Goal: Task Accomplishment & Management: Use online tool/utility

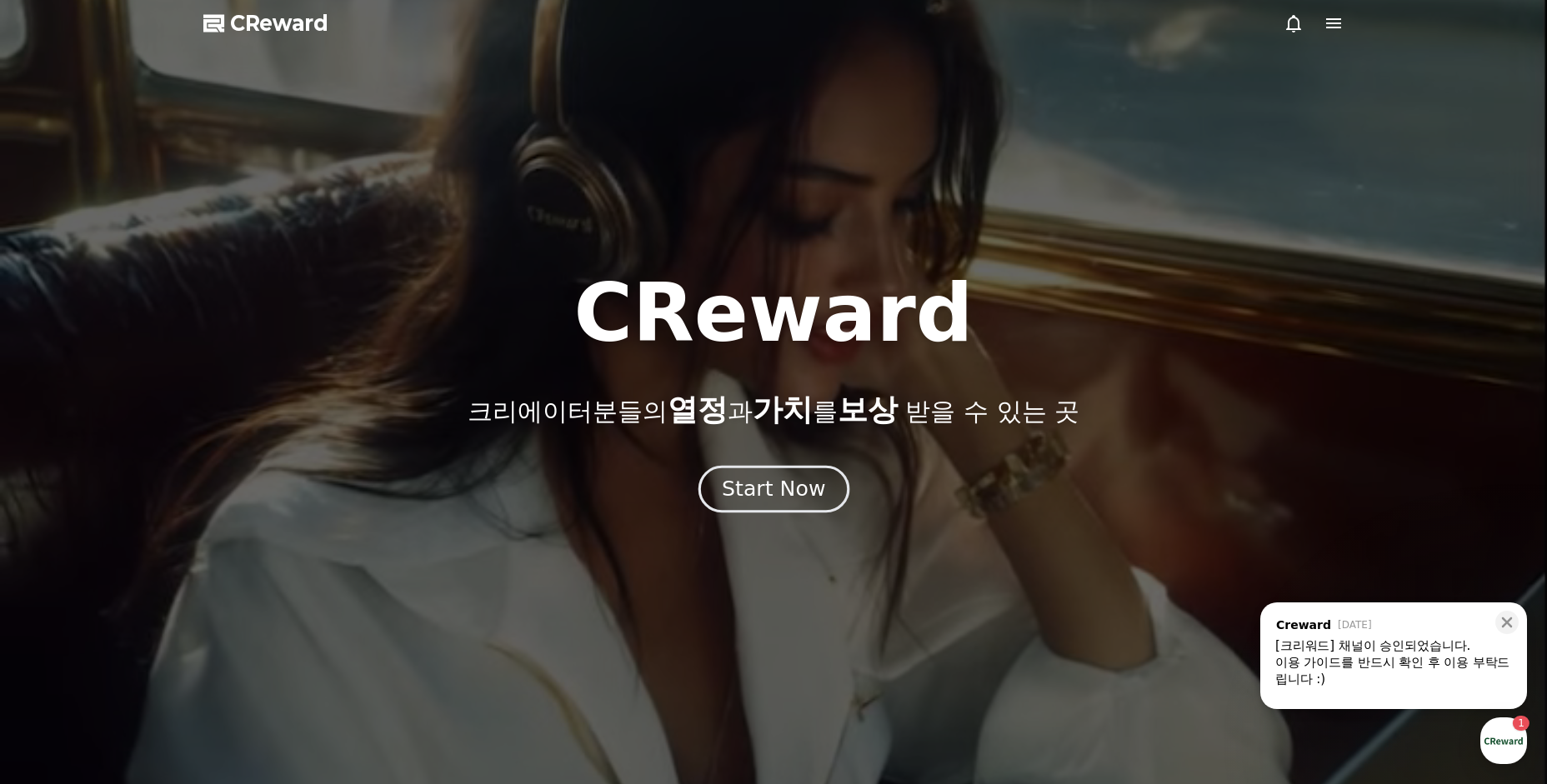
click at [760, 483] on div "Start Now" at bounding box center [773, 488] width 104 height 29
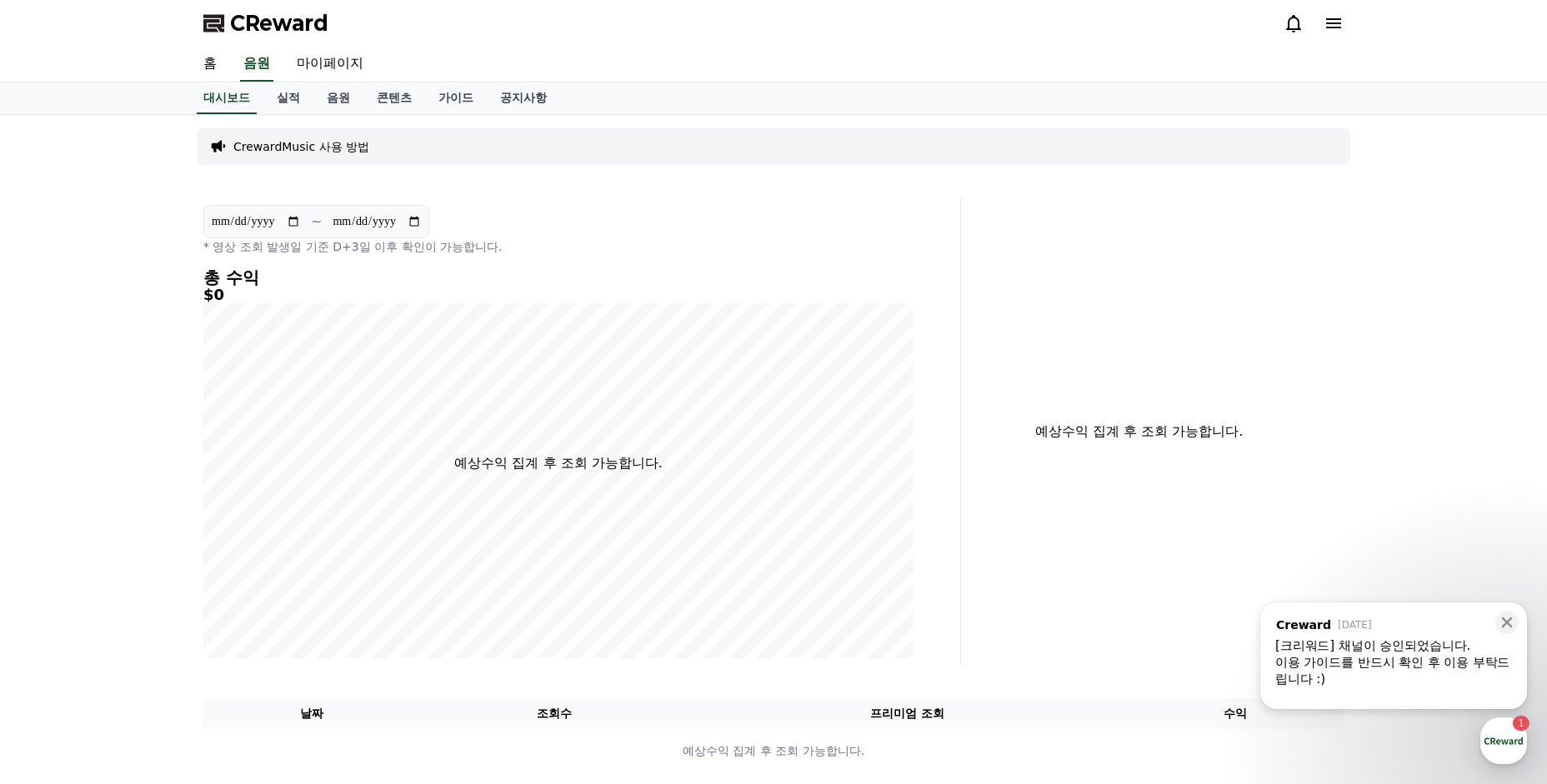
click at [1392, 661] on div "이용 가이드를 반드시 확인 후 이용 부탁드립니다 :)" at bounding box center [1393, 671] width 237 height 34
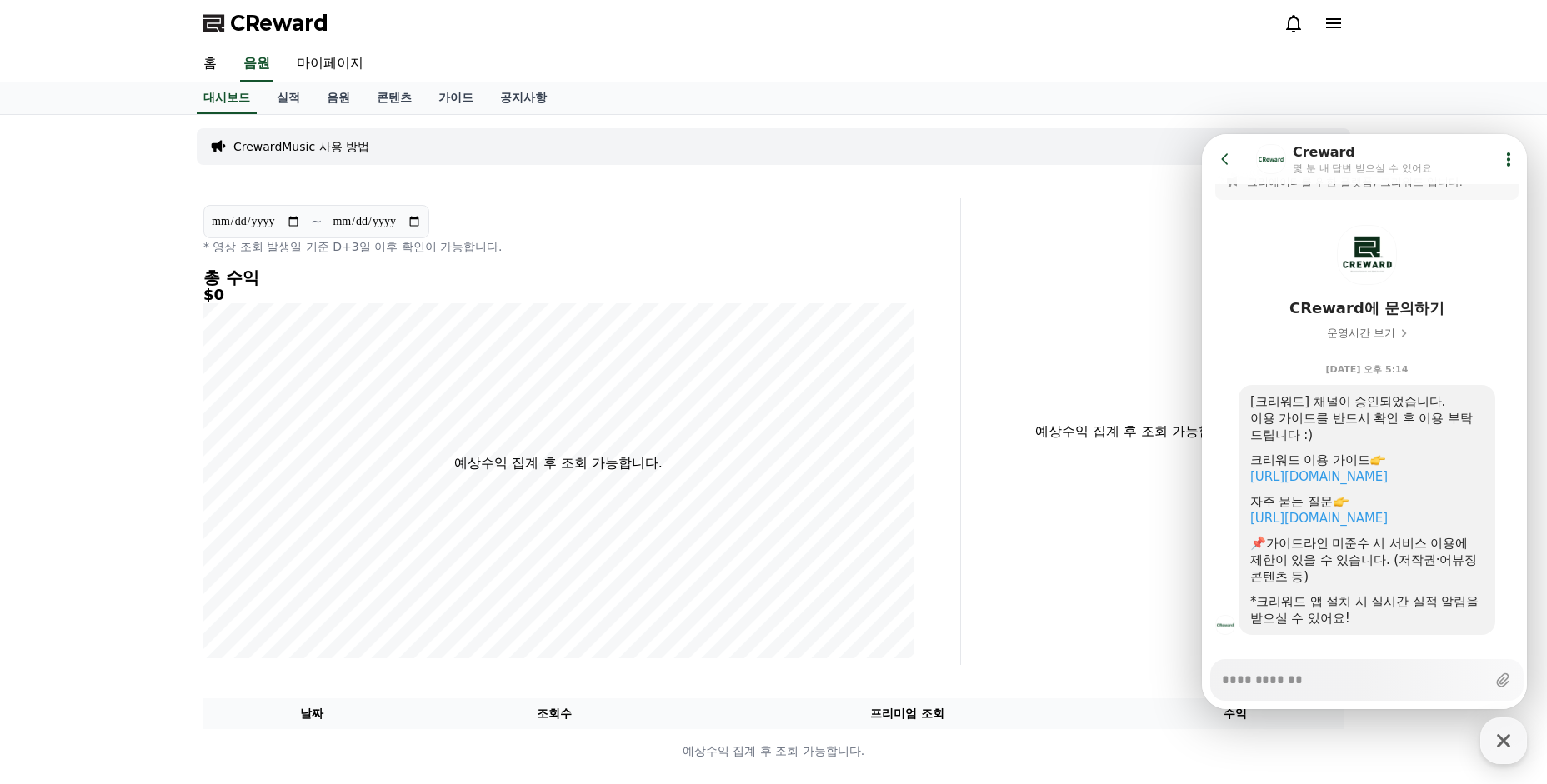
scroll to position [35, 0]
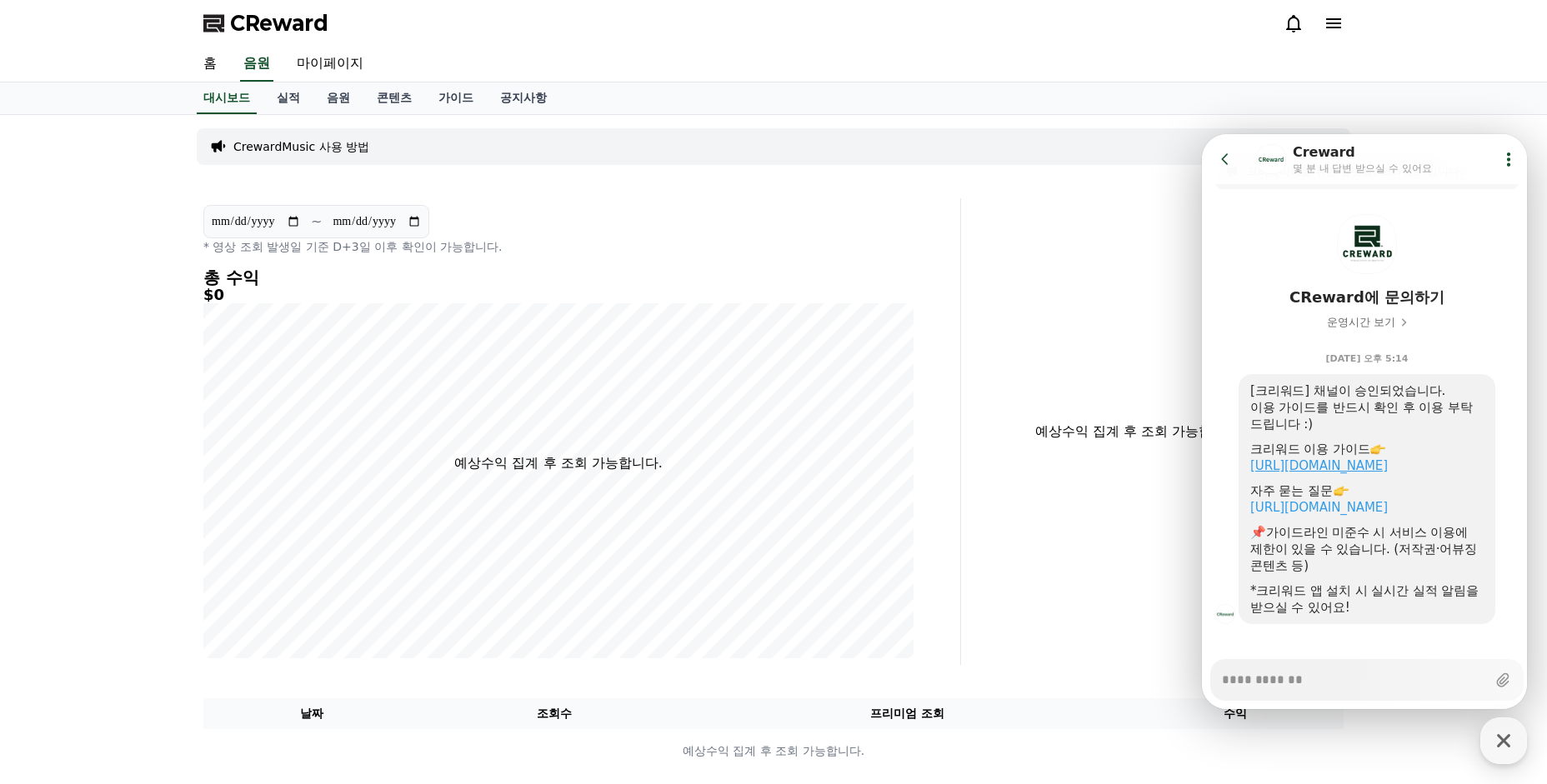
click at [1359, 463] on link "https://creward.net/music/guide/android" at bounding box center [1318, 465] width 137 height 15
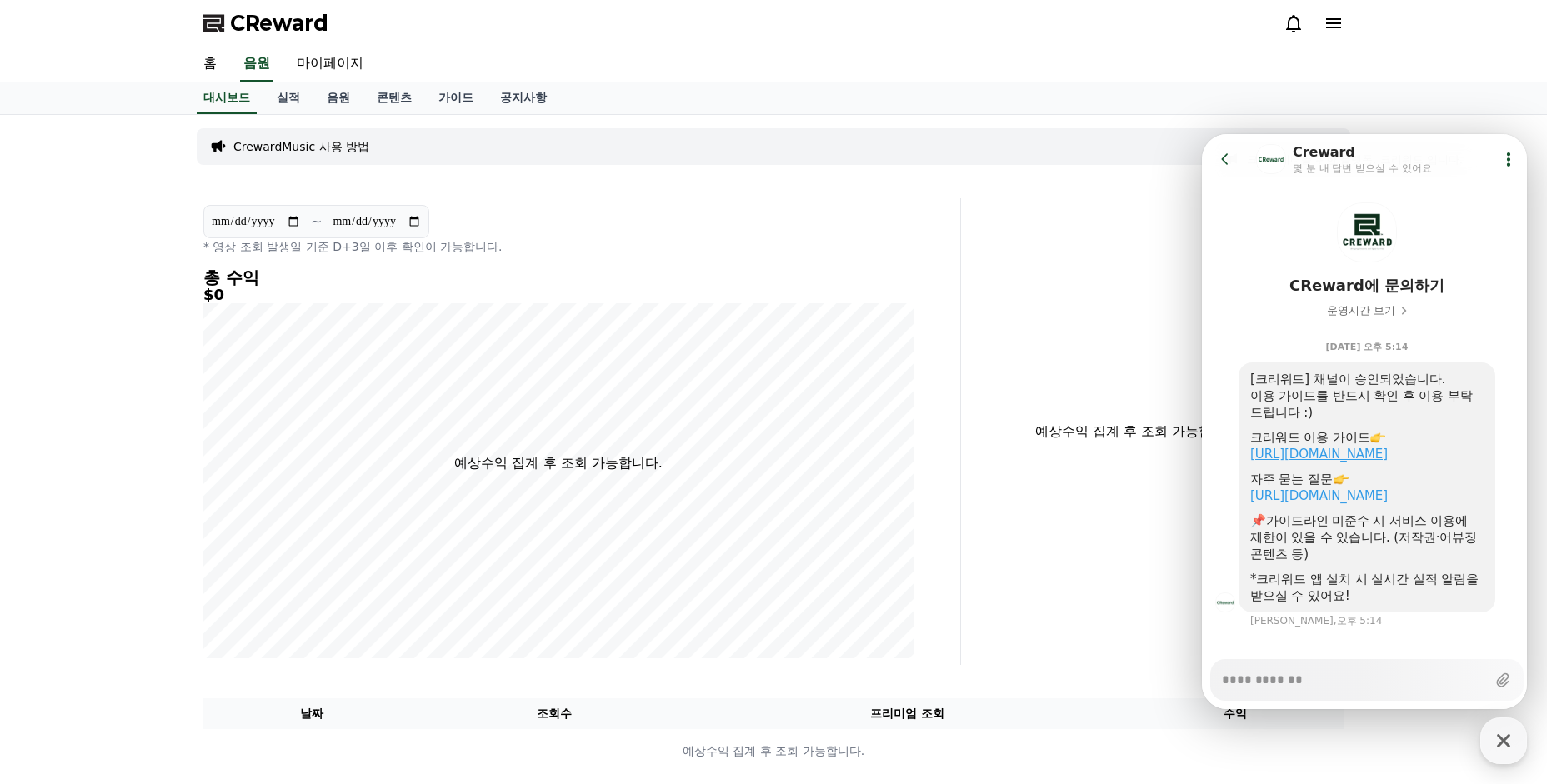
scroll to position [50, 0]
type textarea "*"
click at [325, 100] on link "음원" at bounding box center [338, 99] width 50 height 32
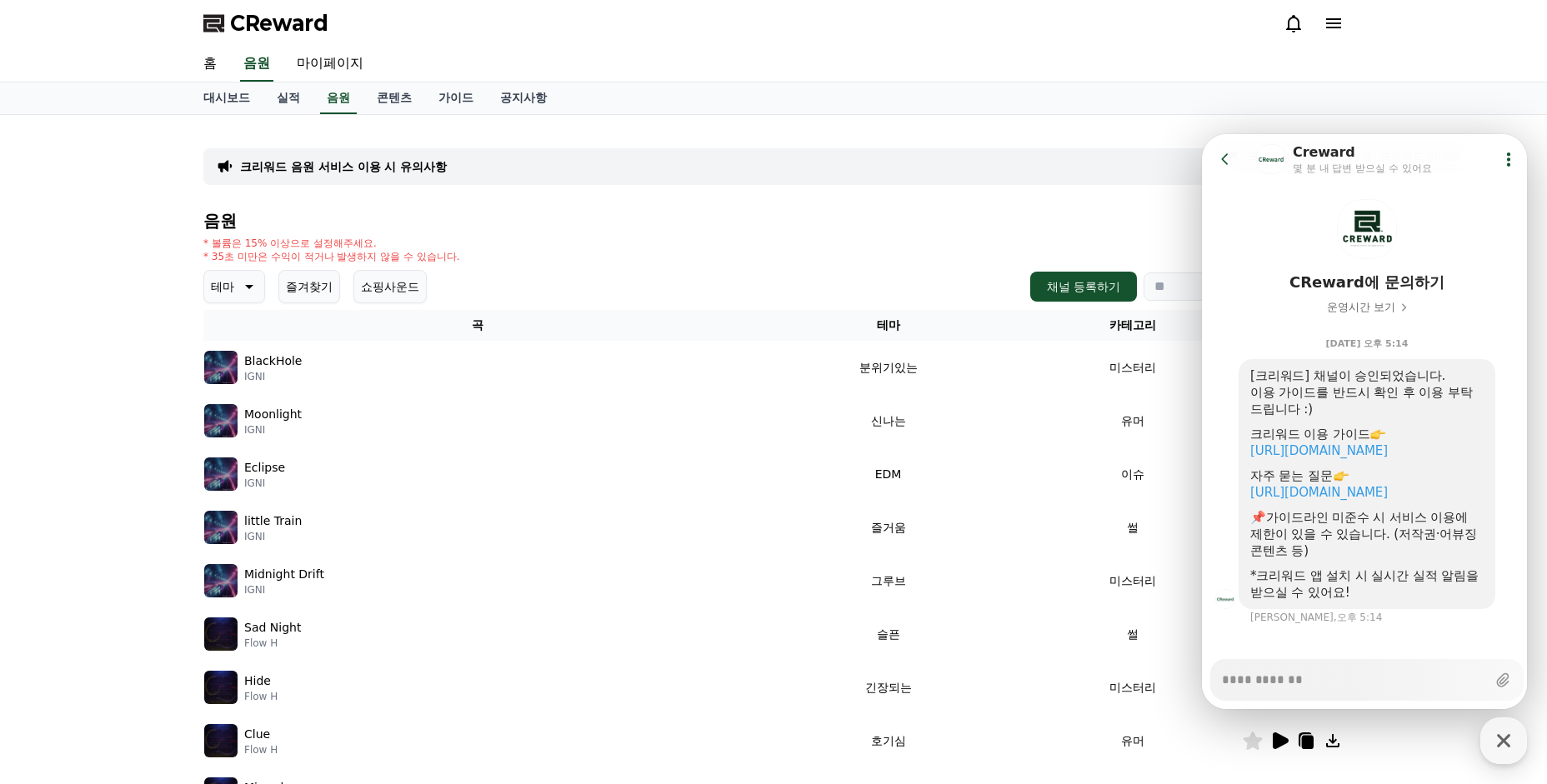
click at [732, 260] on div "* 볼륨은 15% 이상으로 설정해주세요. * 35초 미만은 수익이 적거나 발생하지 않을 수 있습니다." at bounding box center [773, 249] width 1140 height 27
click at [225, 287] on p "테마" at bounding box center [223, 286] width 24 height 24
click at [230, 434] on button "웅장한" at bounding box center [230, 440] width 48 height 36
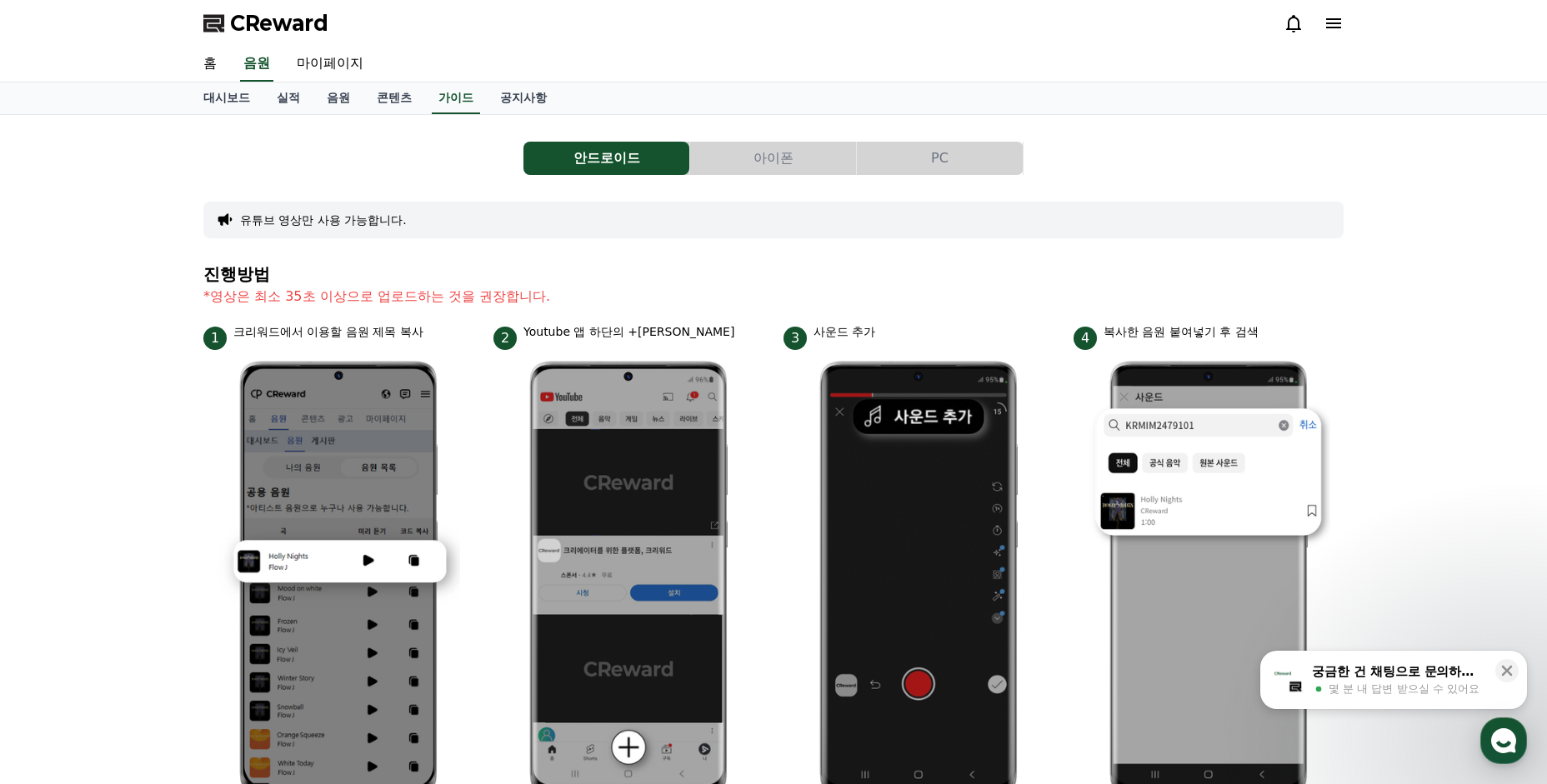
click at [293, 3] on div "CReward" at bounding box center [774, 23] width 1167 height 46
click at [284, 24] on span "CReward" at bounding box center [279, 23] width 99 height 27
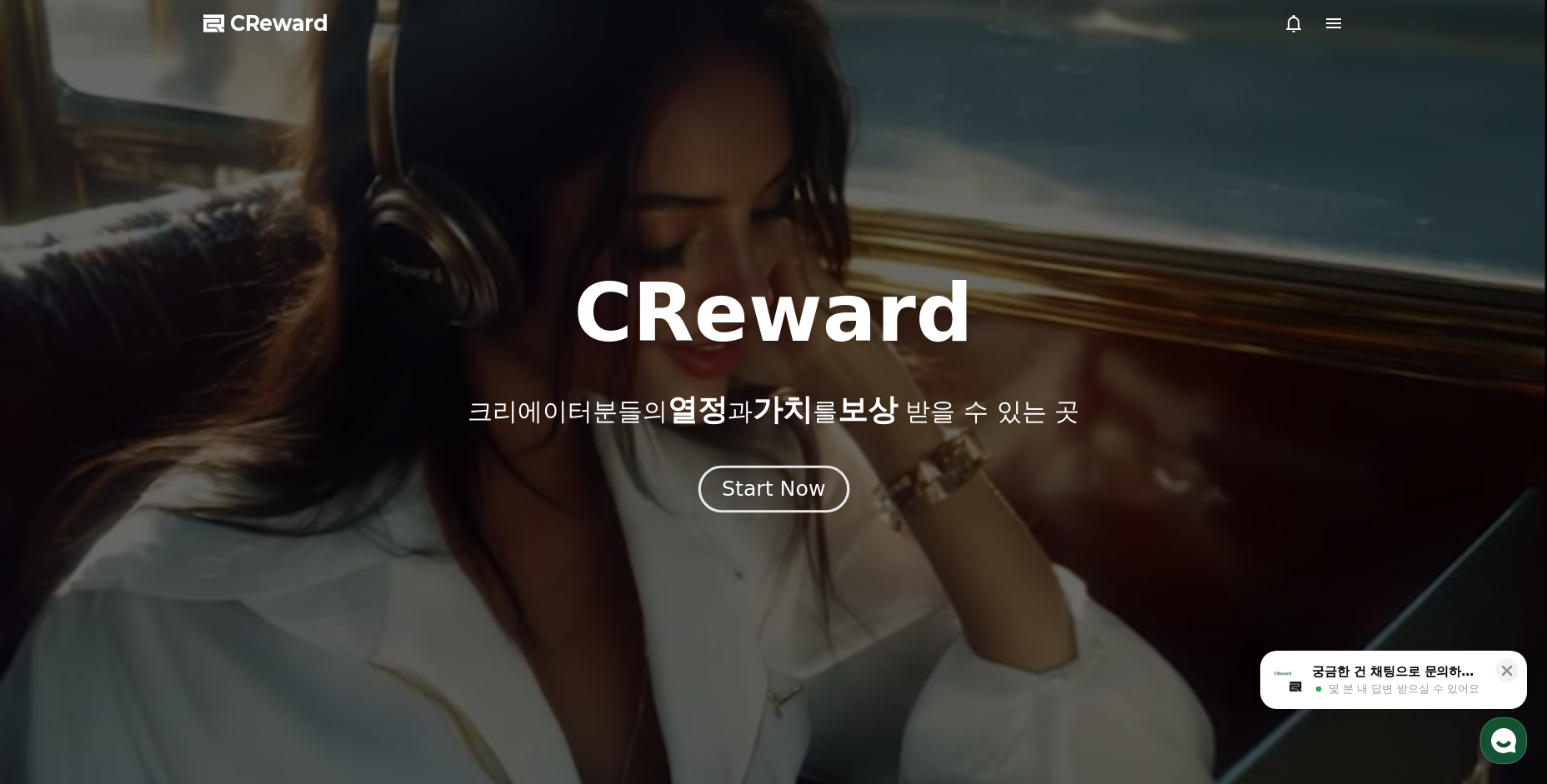
click at [774, 475] on div "Start Now" at bounding box center [773, 488] width 104 height 29
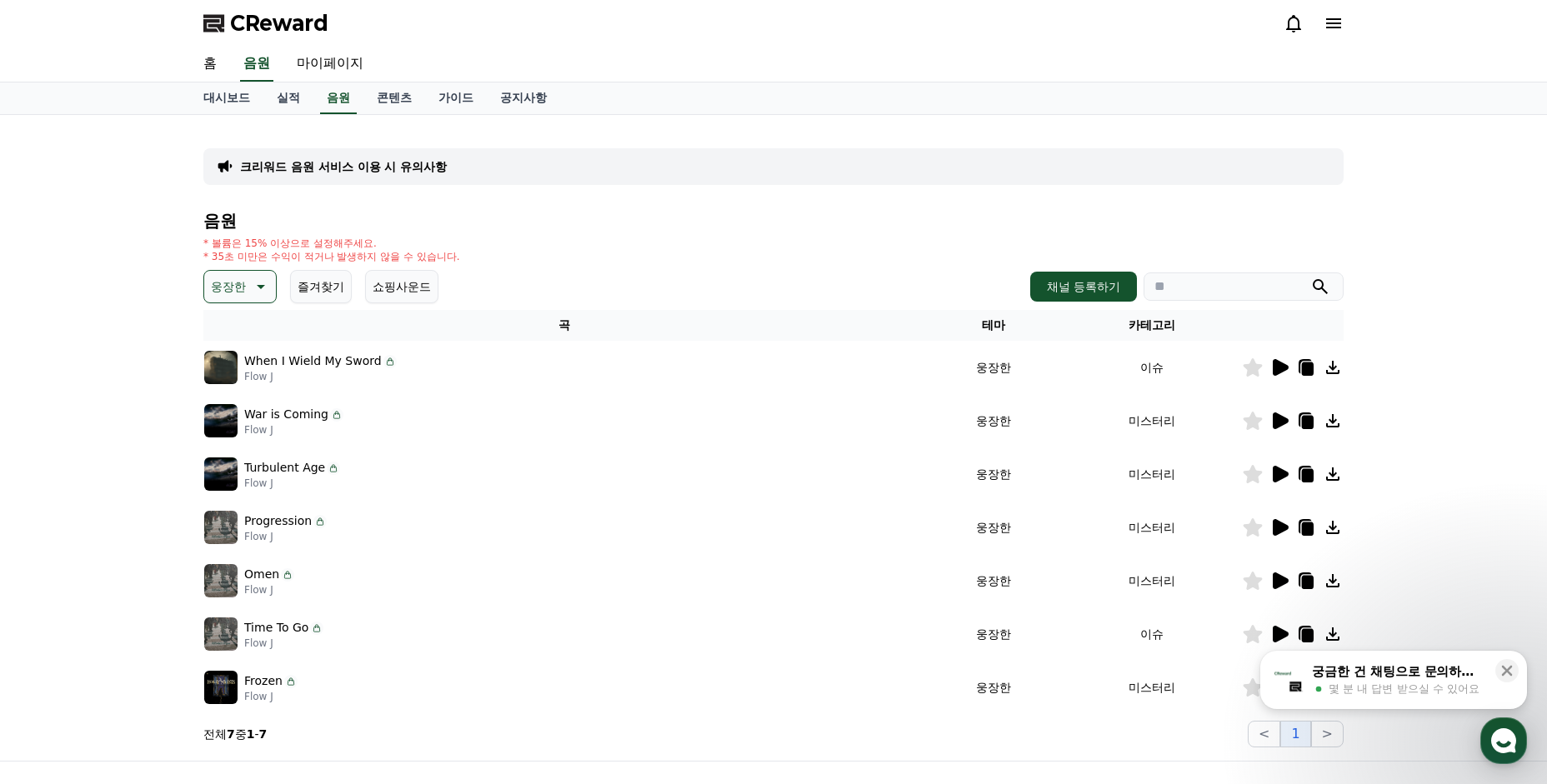
click at [228, 372] on img at bounding box center [221, 368] width 34 height 34
click at [212, 371] on img at bounding box center [221, 368] width 34 height 34
click at [302, 372] on p "Flow J" at bounding box center [320, 377] width 153 height 14
click at [1286, 370] on icon at bounding box center [1279, 367] width 20 height 20
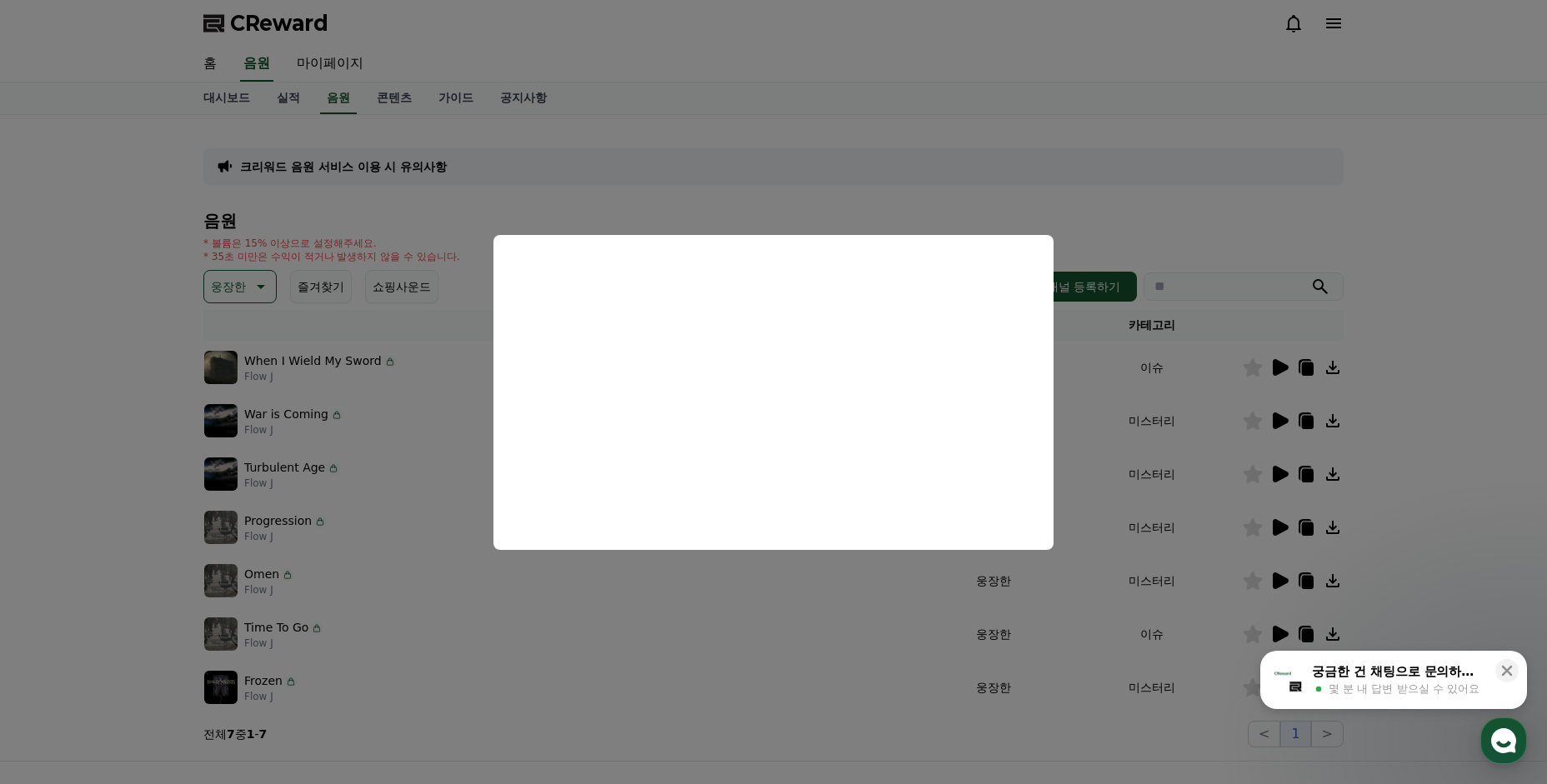
click at [405, 432] on button "close modal" at bounding box center [774, 392] width 1547 height 784
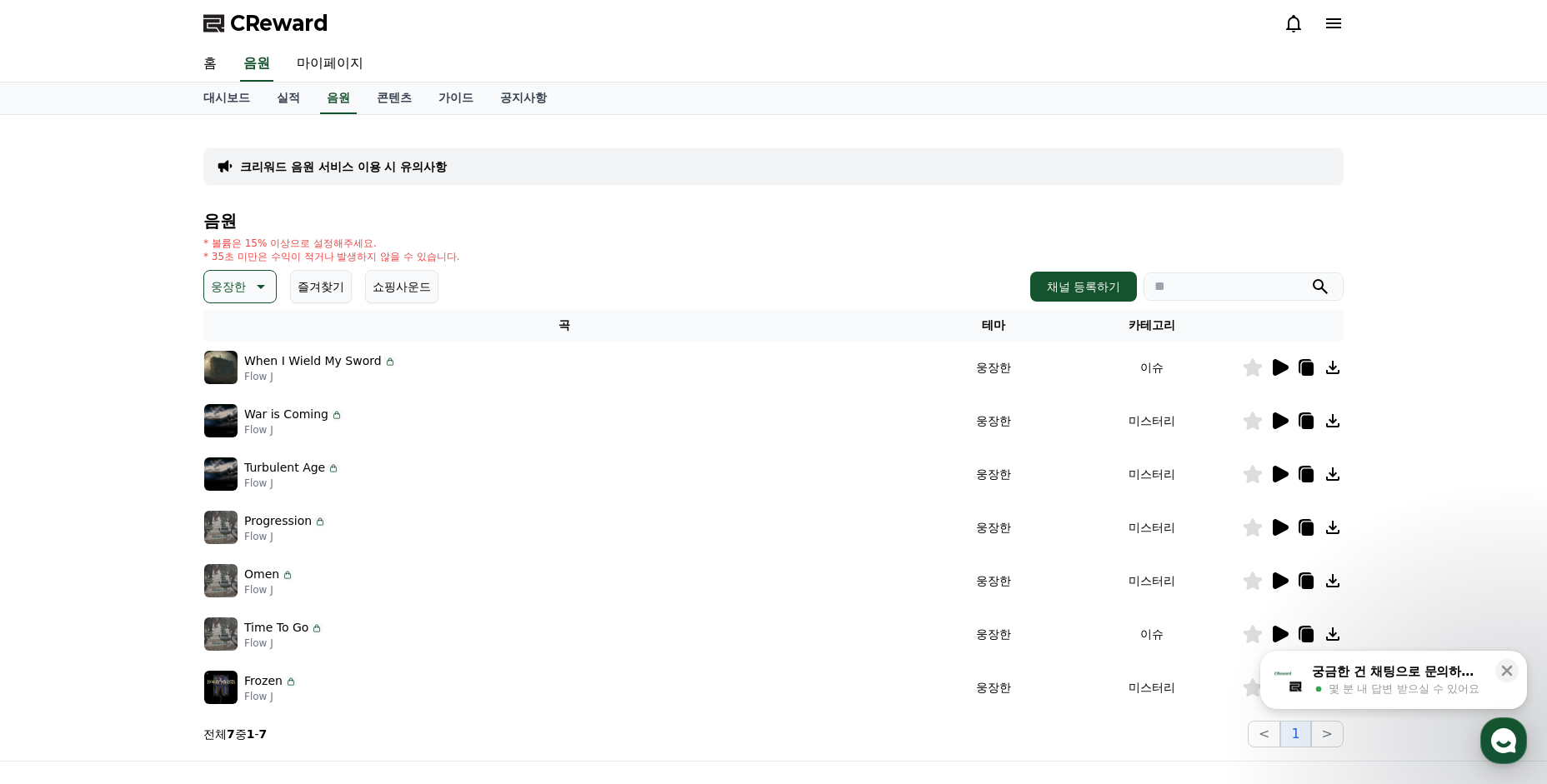
click at [1282, 416] on icon at bounding box center [1281, 420] width 16 height 17
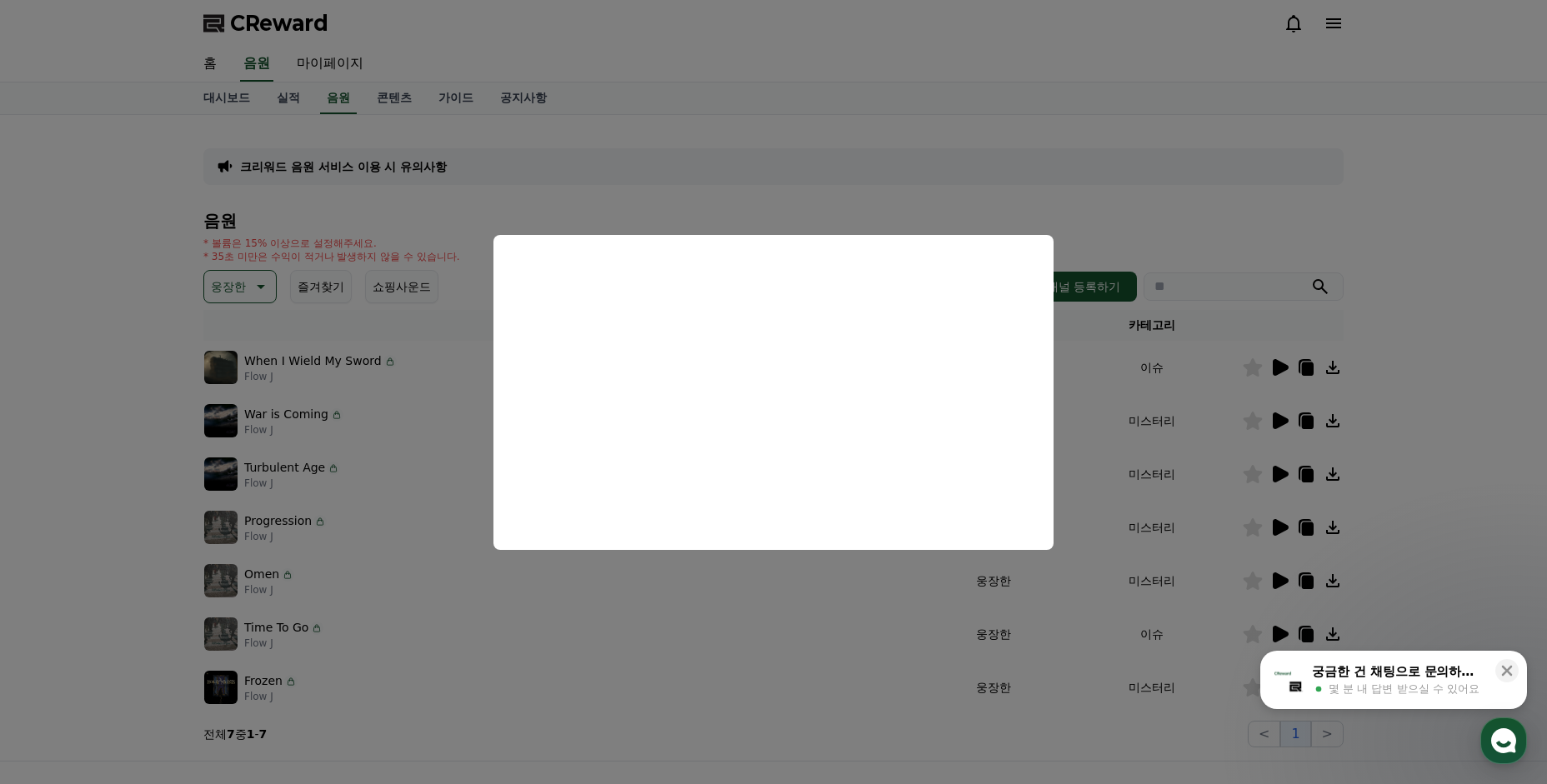
click at [1102, 373] on button "close modal" at bounding box center [774, 392] width 1547 height 784
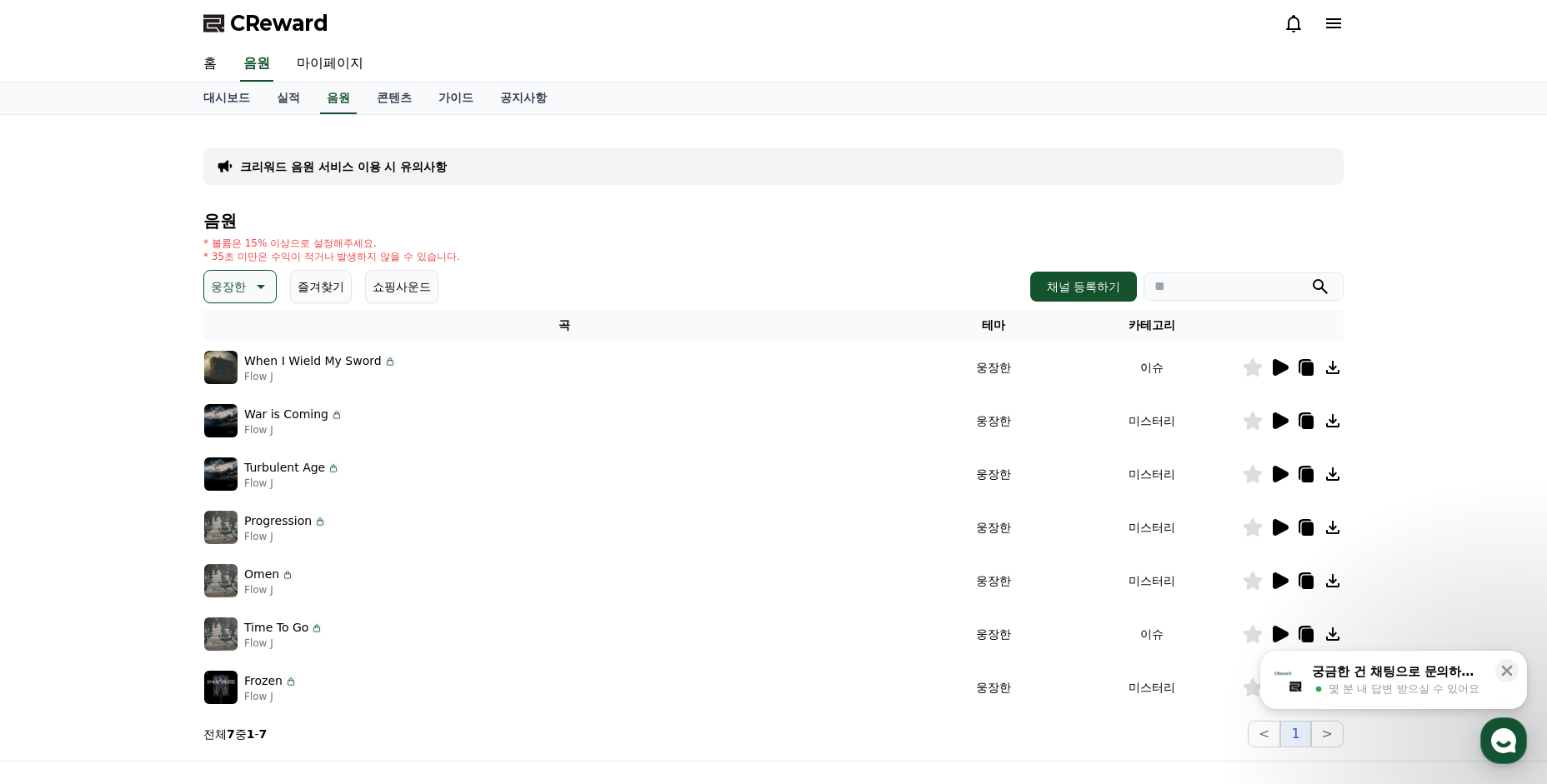
click at [1277, 467] on icon at bounding box center [1281, 473] width 16 height 17
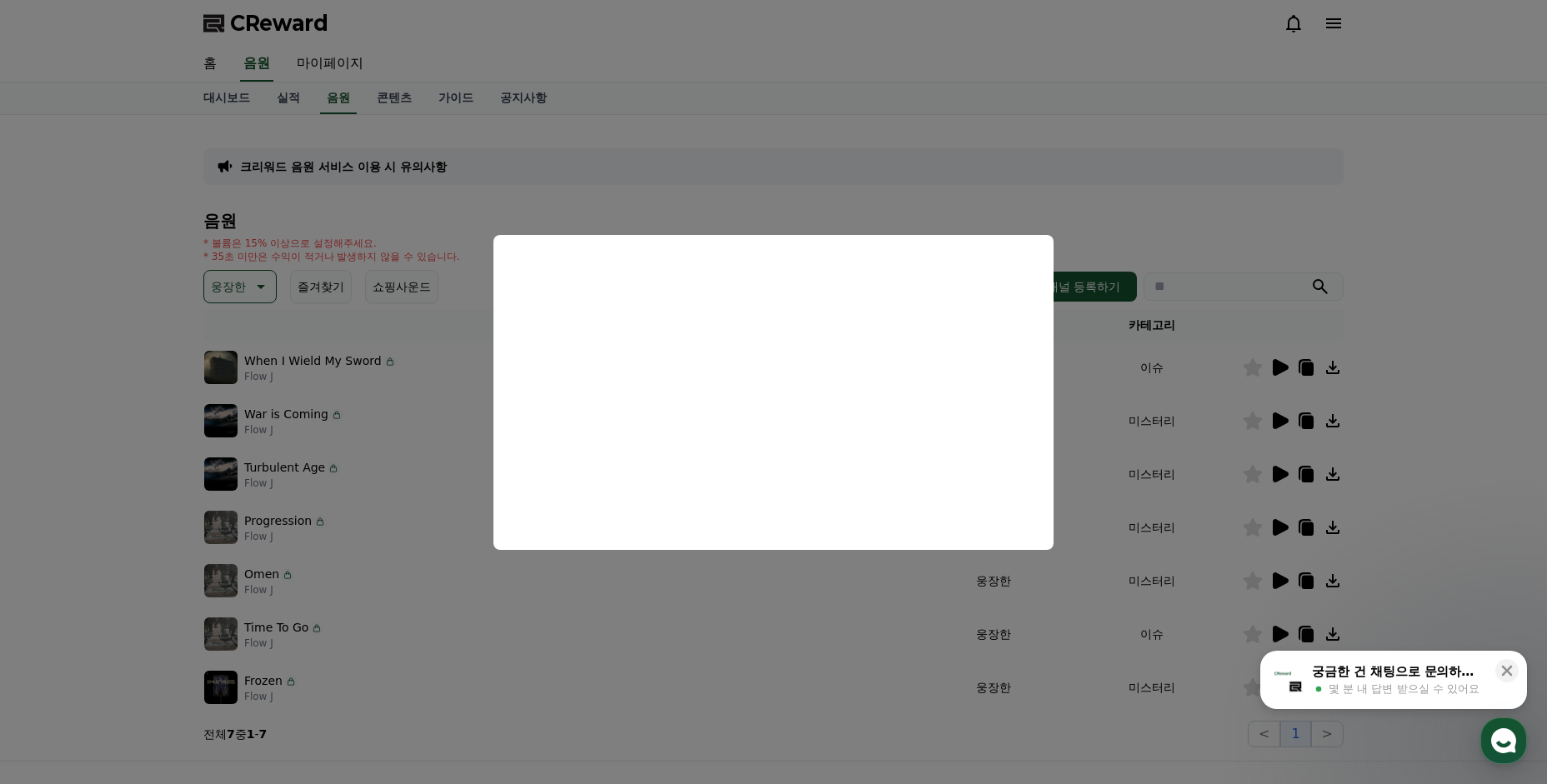
click at [1135, 367] on button "close modal" at bounding box center [774, 392] width 1547 height 784
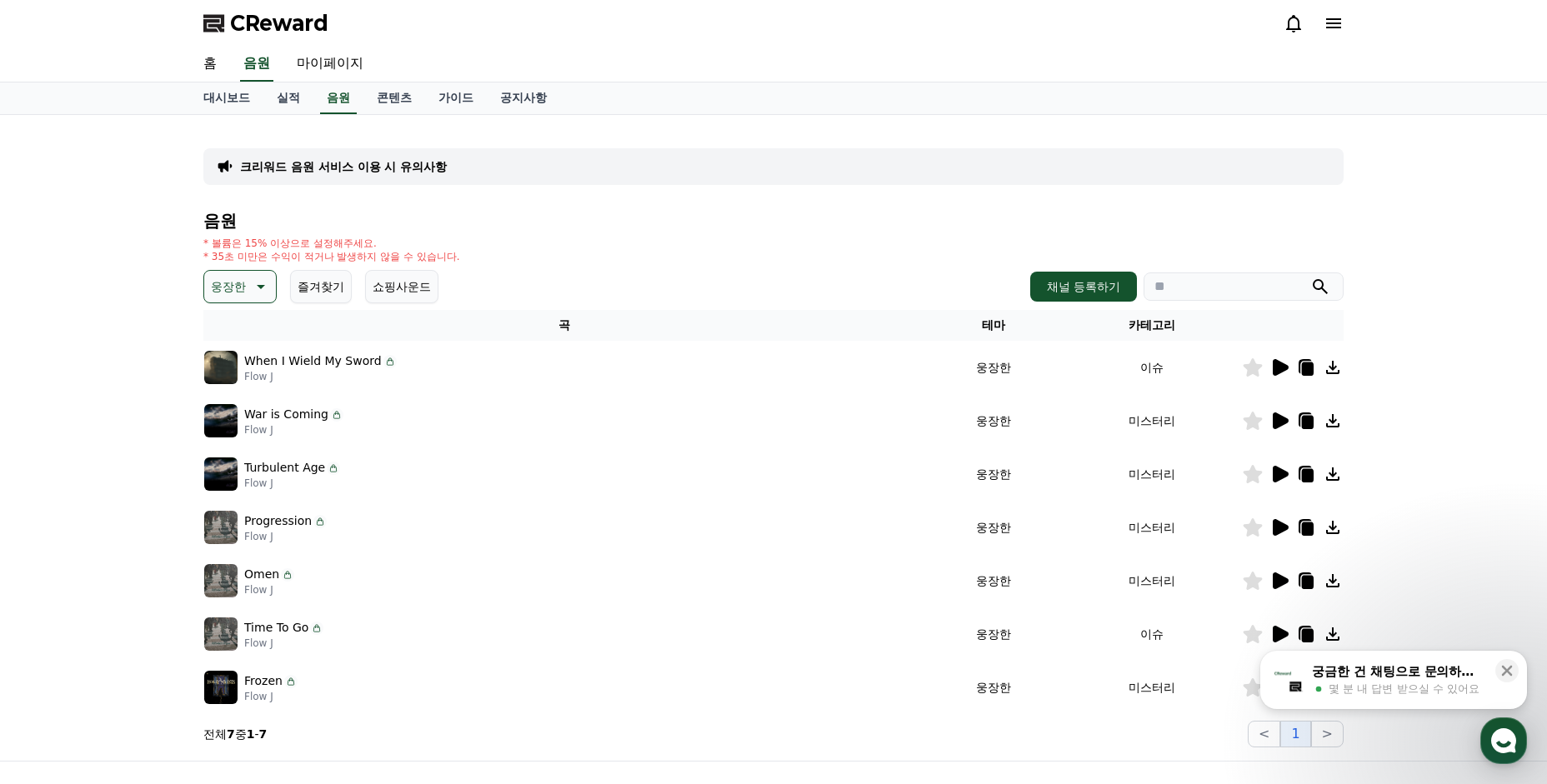
click at [1283, 525] on icon at bounding box center [1281, 527] width 16 height 17
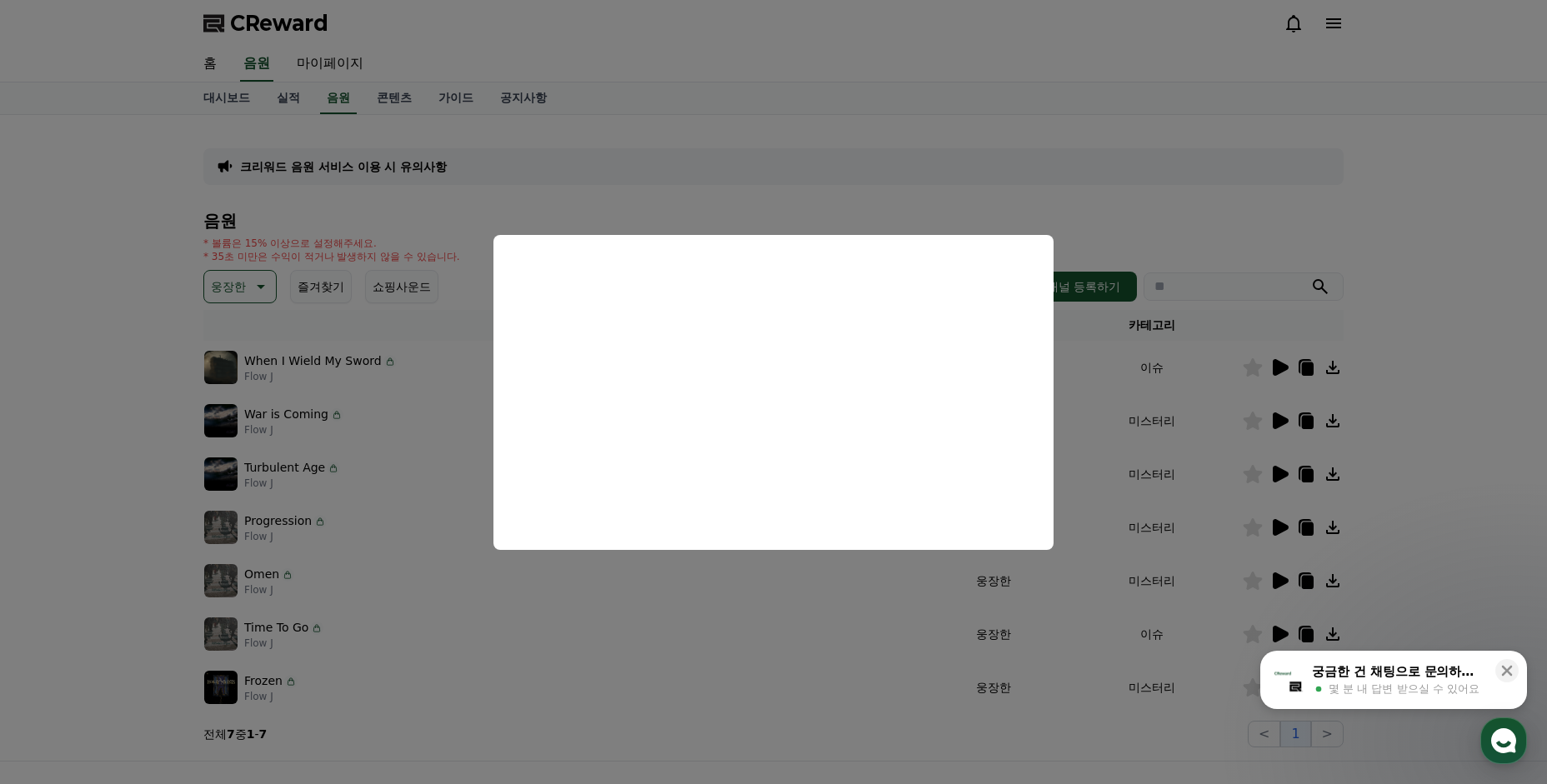
click at [777, 625] on button "close modal" at bounding box center [774, 392] width 1547 height 784
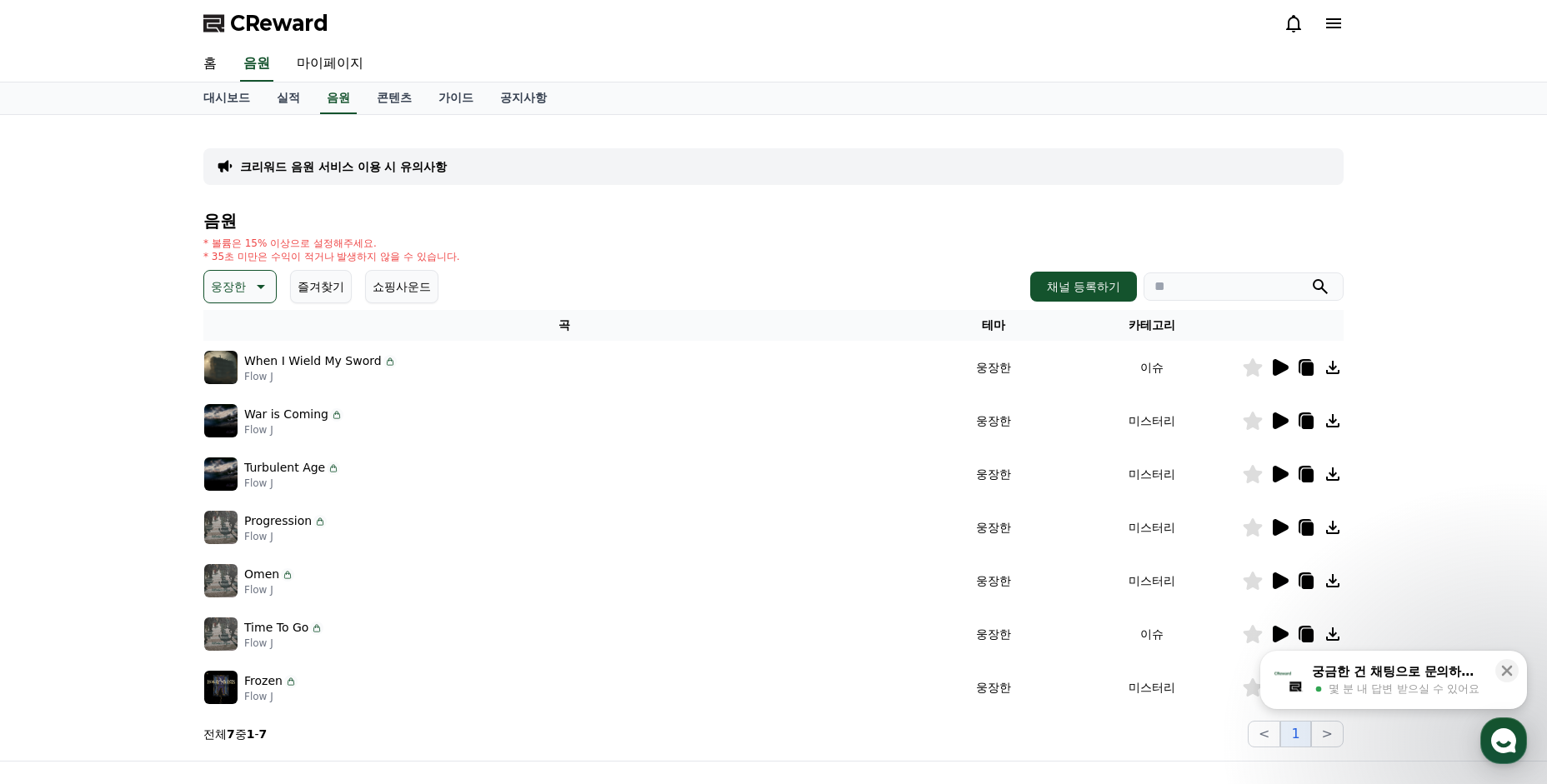
click at [1274, 582] on icon at bounding box center [1281, 580] width 16 height 17
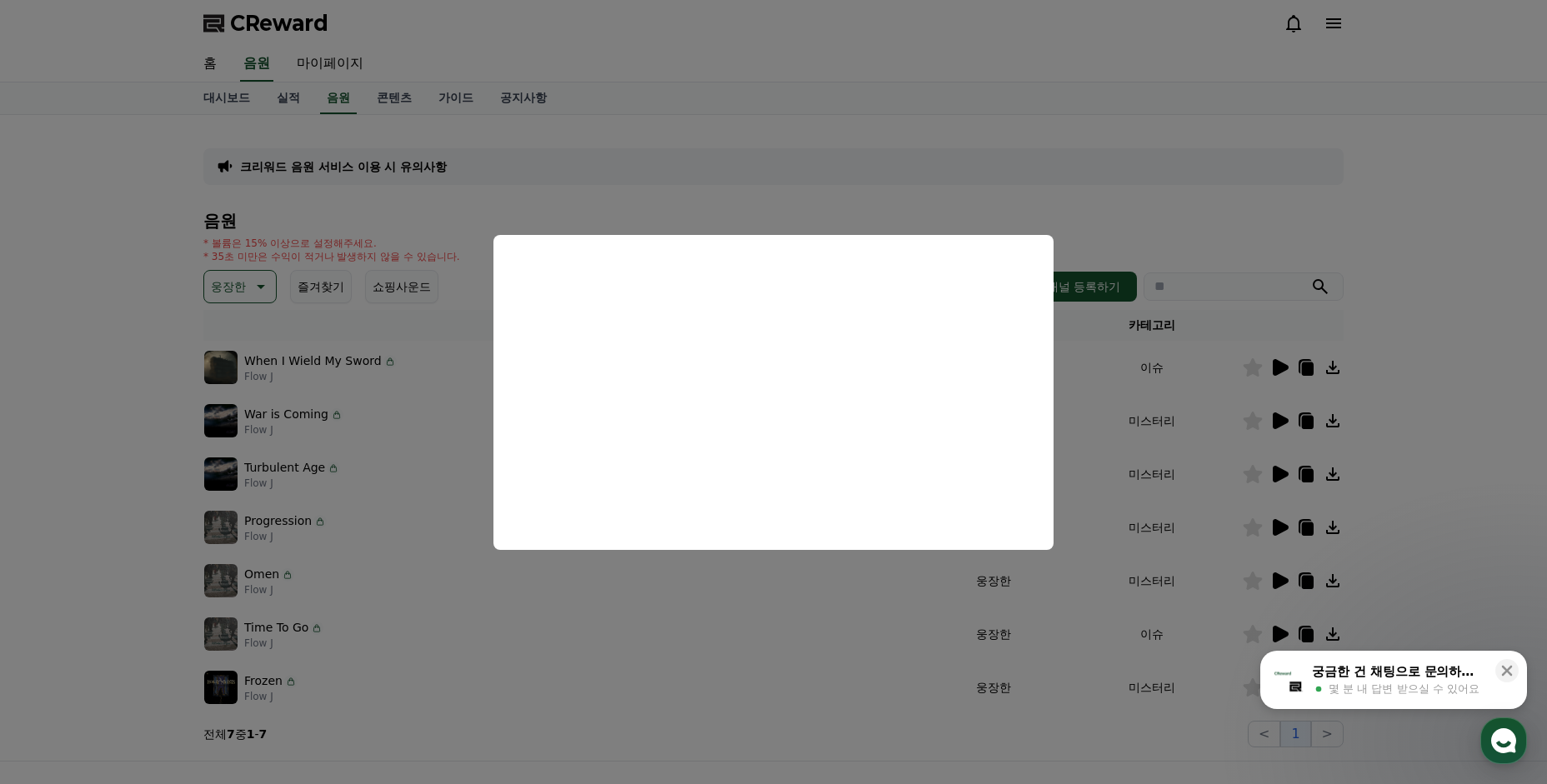
click at [920, 670] on button "close modal" at bounding box center [774, 392] width 1547 height 784
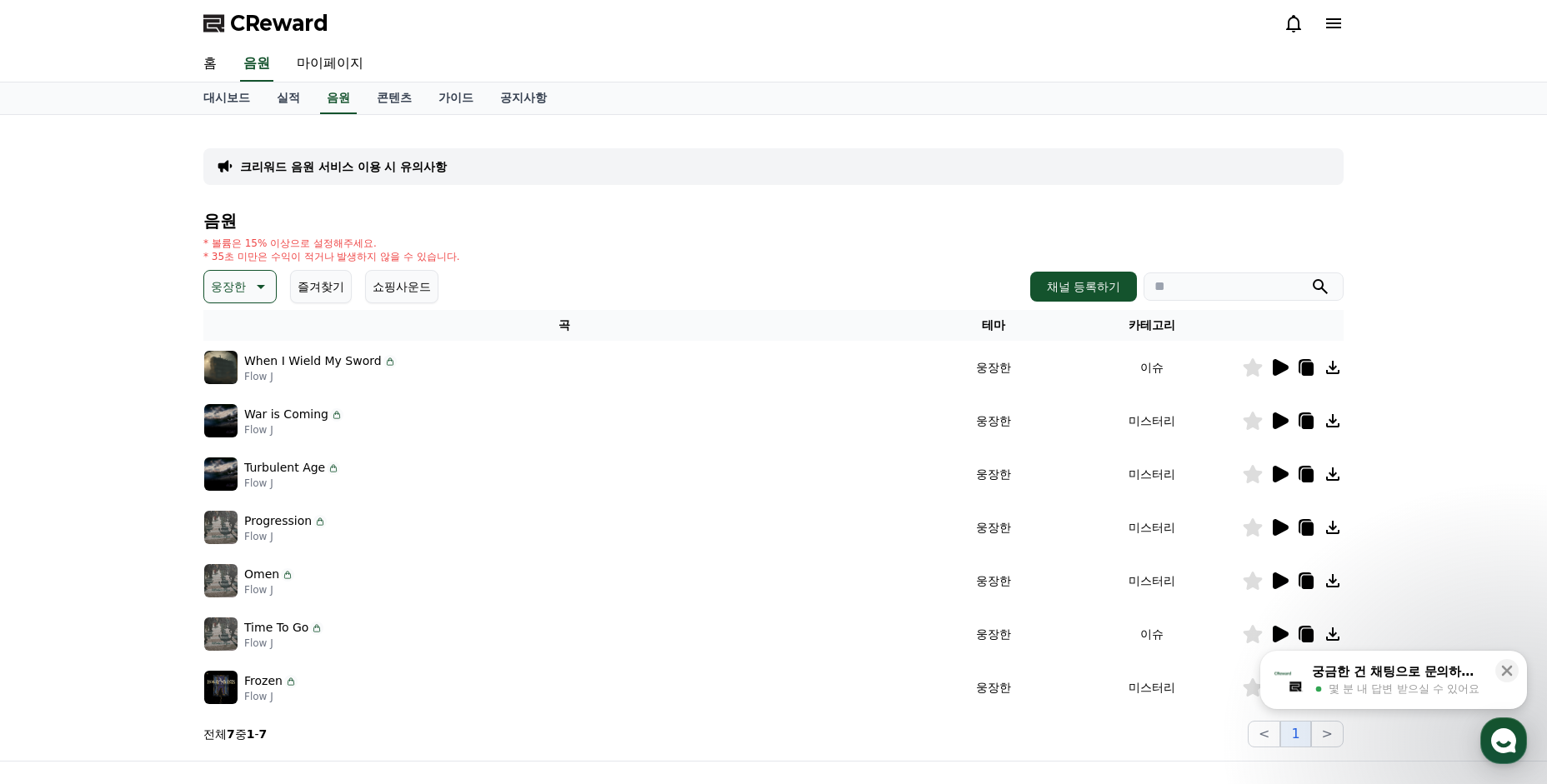
click at [1278, 631] on icon at bounding box center [1281, 633] width 16 height 17
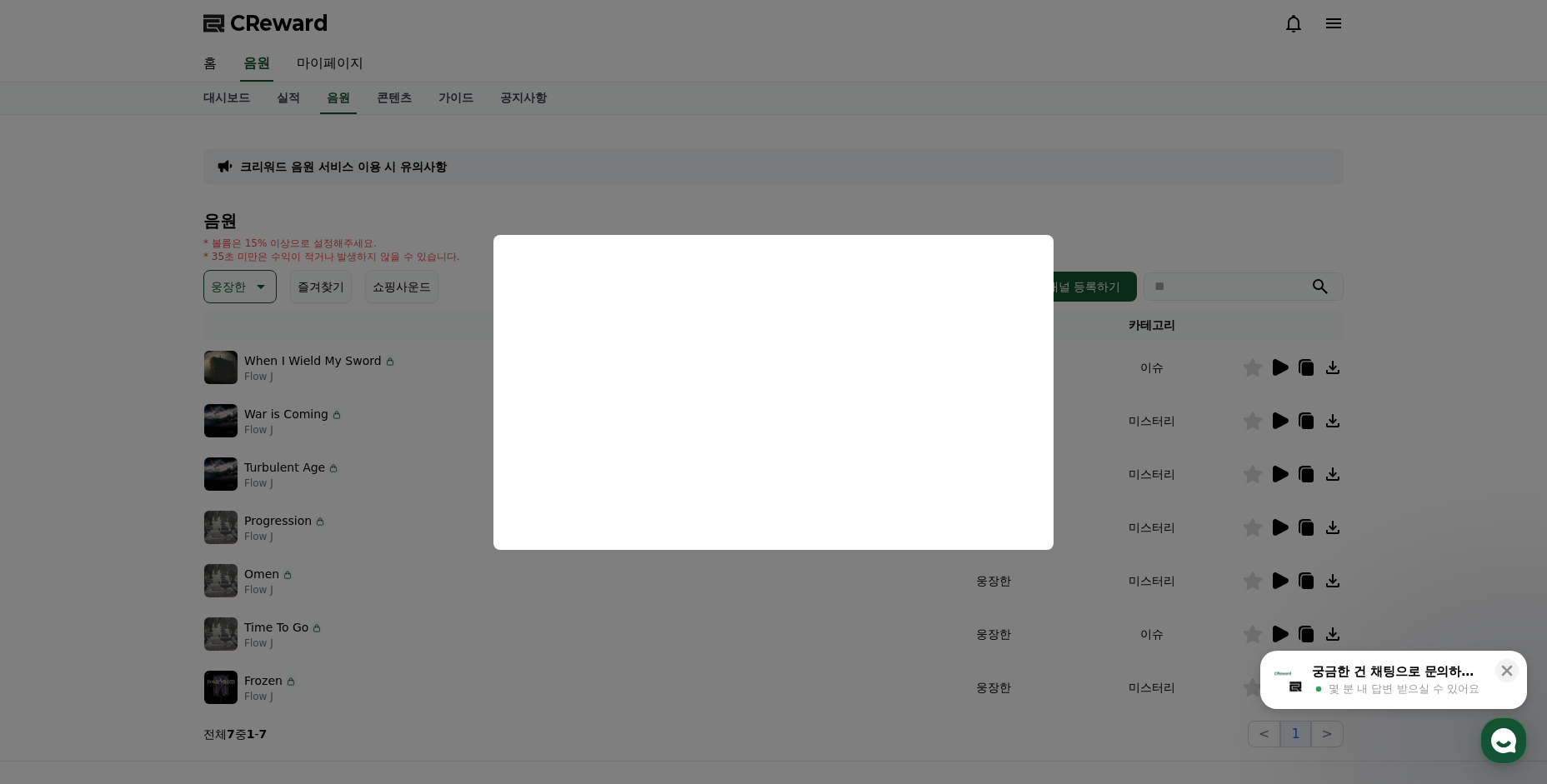
click at [654, 678] on button "close modal" at bounding box center [774, 392] width 1547 height 784
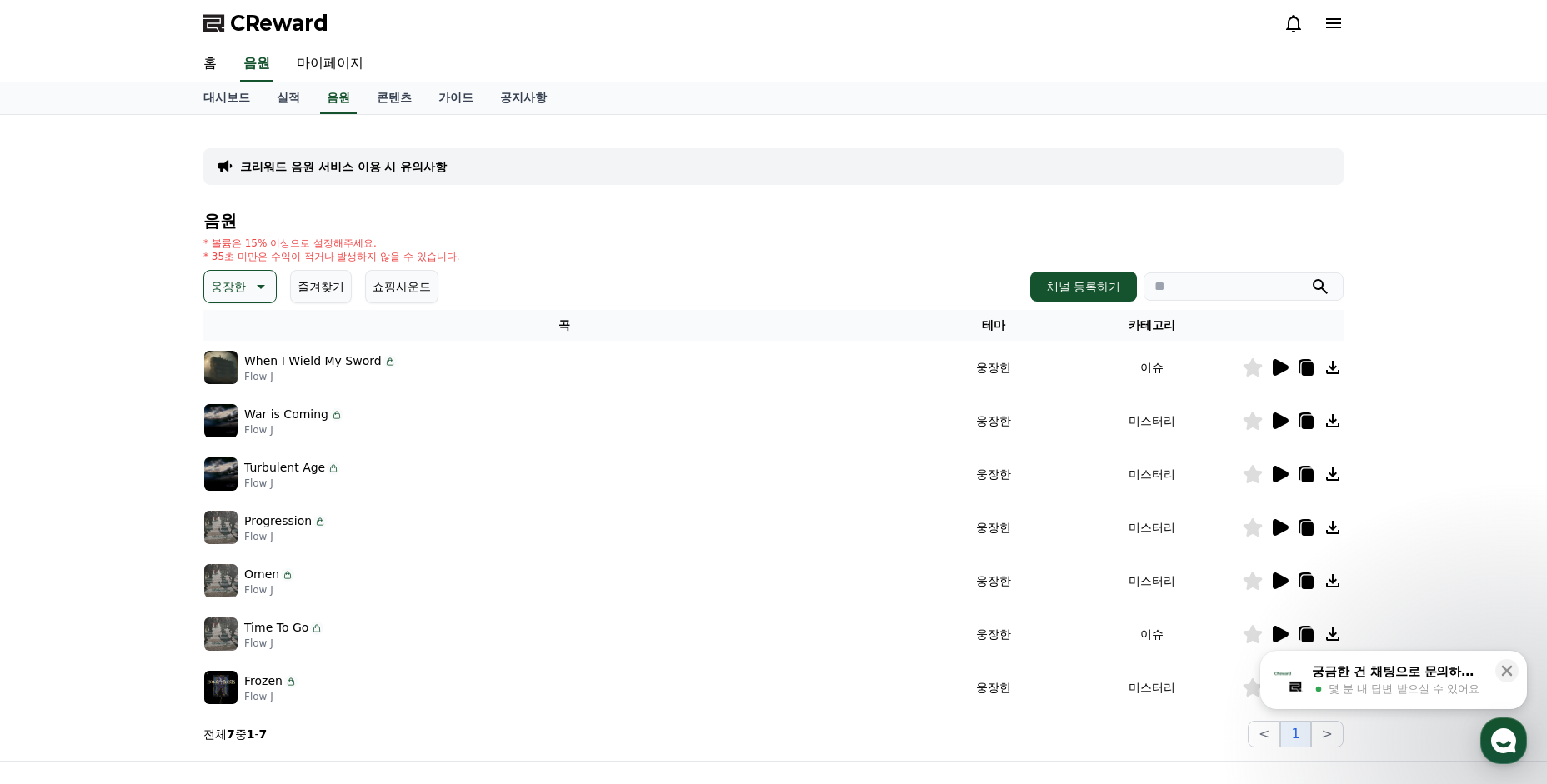
click at [1284, 687] on icon at bounding box center [1281, 686] width 16 height 17
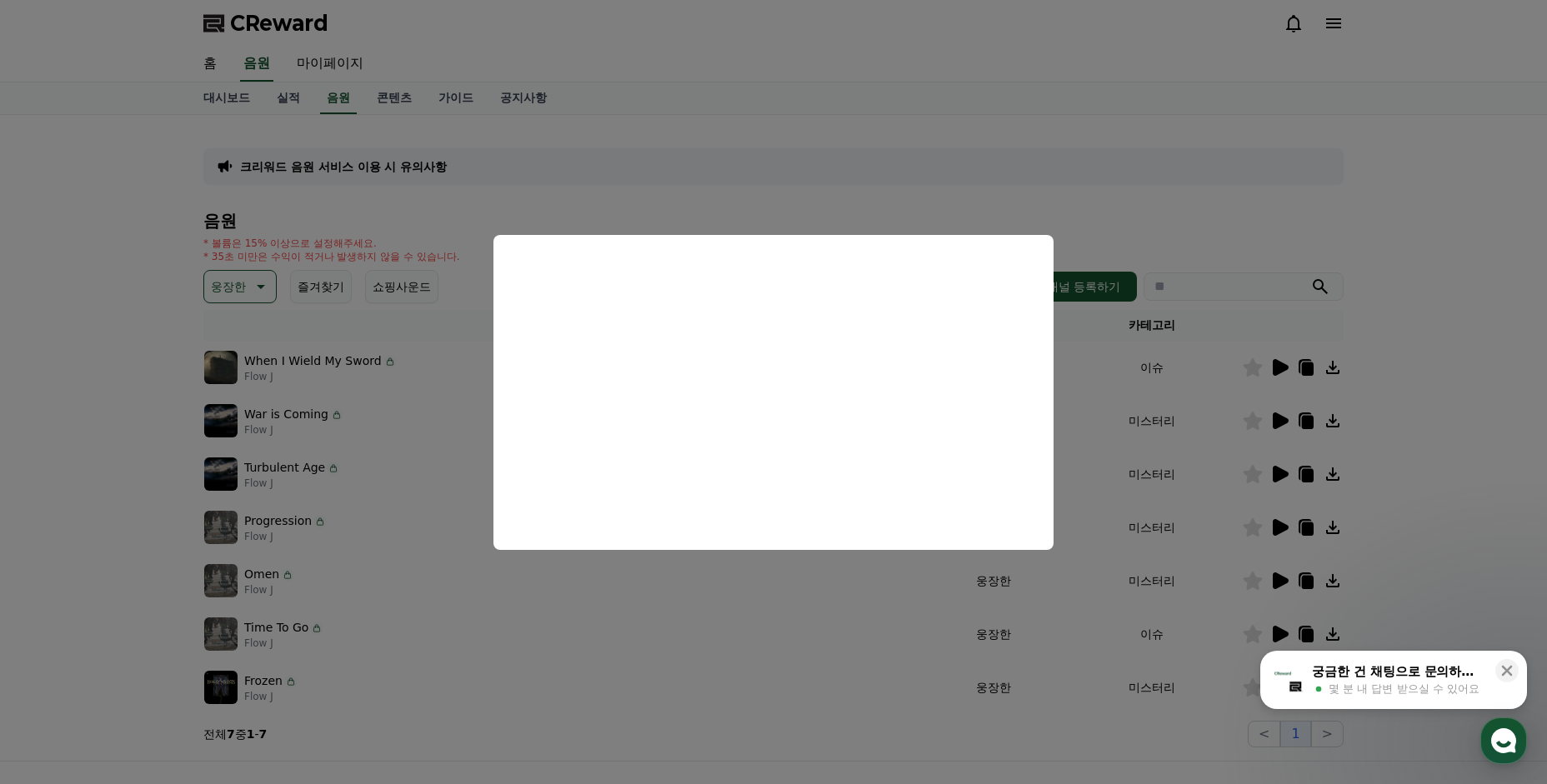
click at [405, 421] on button "close modal" at bounding box center [774, 392] width 1547 height 784
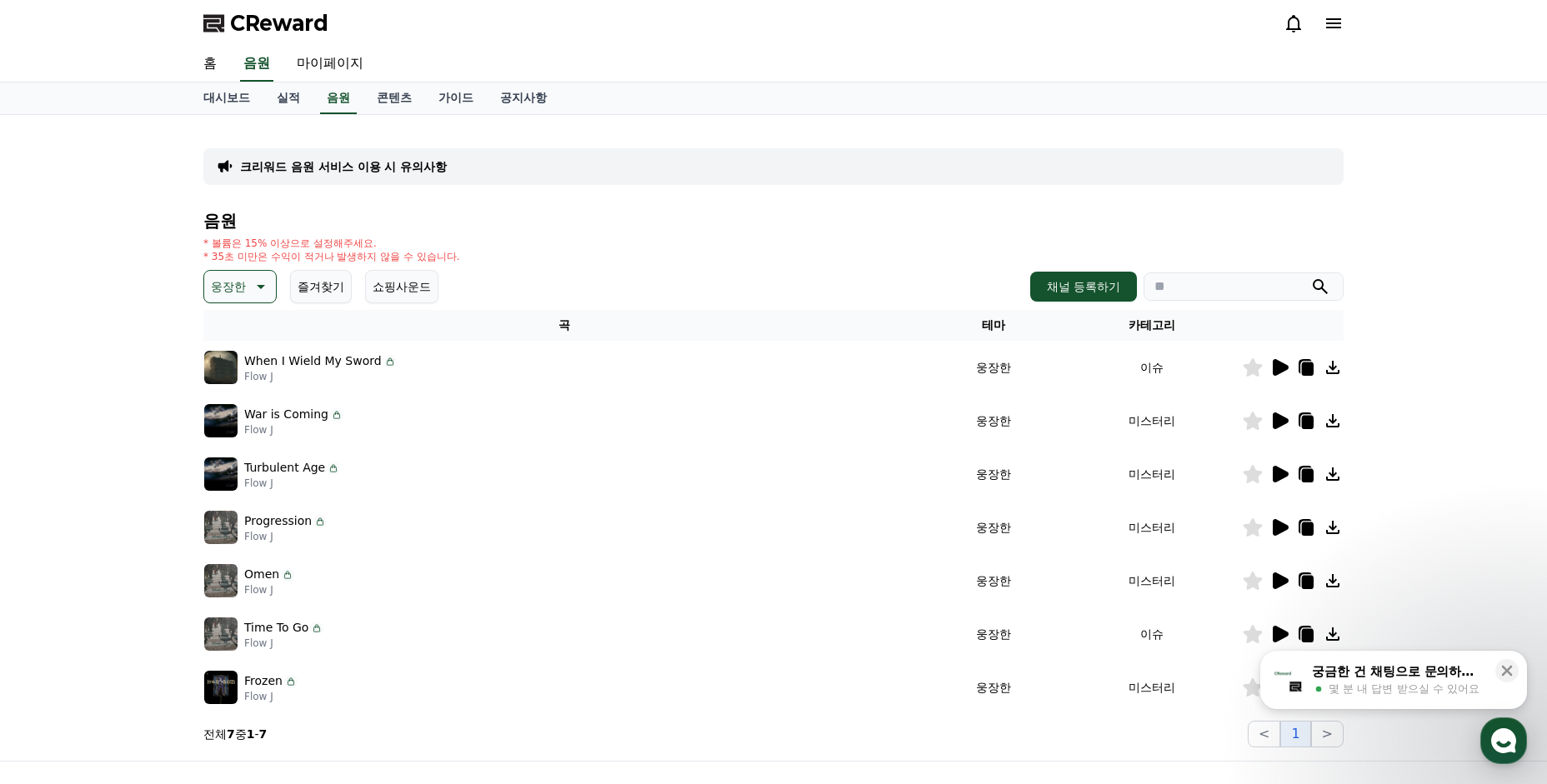
click at [250, 285] on icon at bounding box center [259, 286] width 20 height 20
click at [244, 425] on button "긴장되는" at bounding box center [236, 423] width 60 height 36
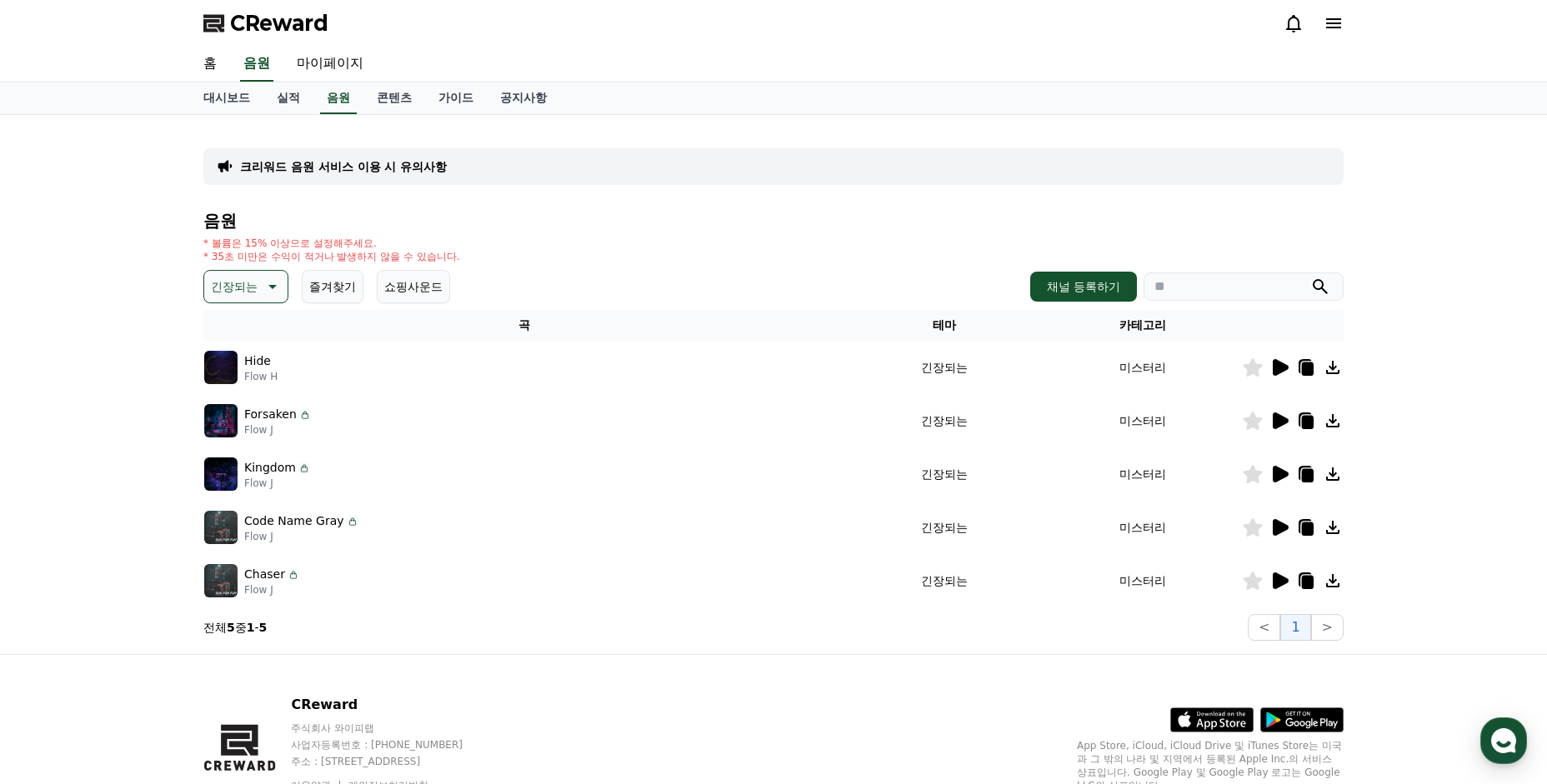
click at [1284, 365] on icon at bounding box center [1281, 367] width 16 height 17
click at [1283, 367] on icon at bounding box center [1281, 367] width 16 height 17
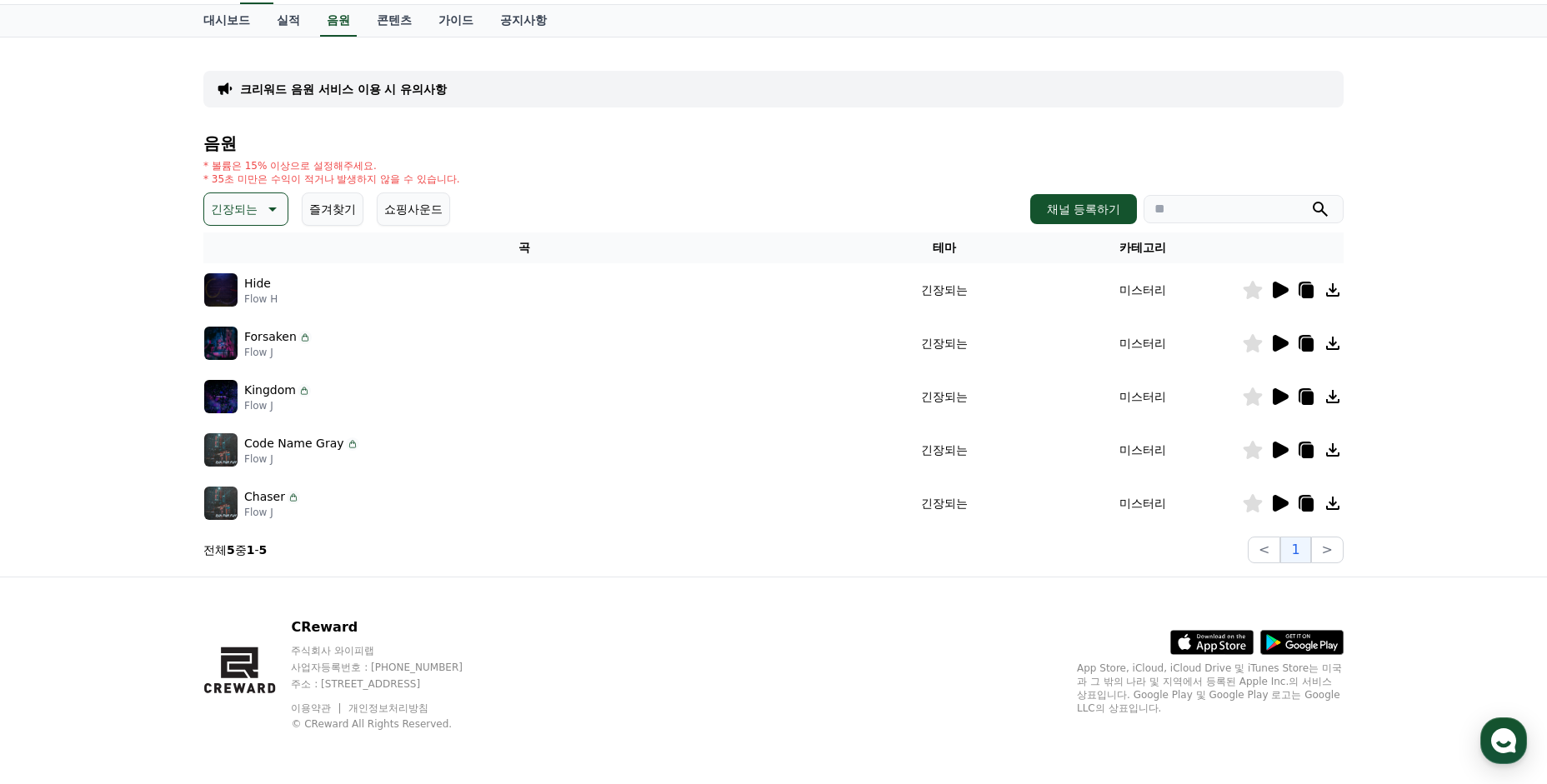
click at [268, 372] on td "Kingdom Flow J" at bounding box center [524, 396] width 641 height 53
click at [1269, 284] on icon at bounding box center [1279, 290] width 20 height 20
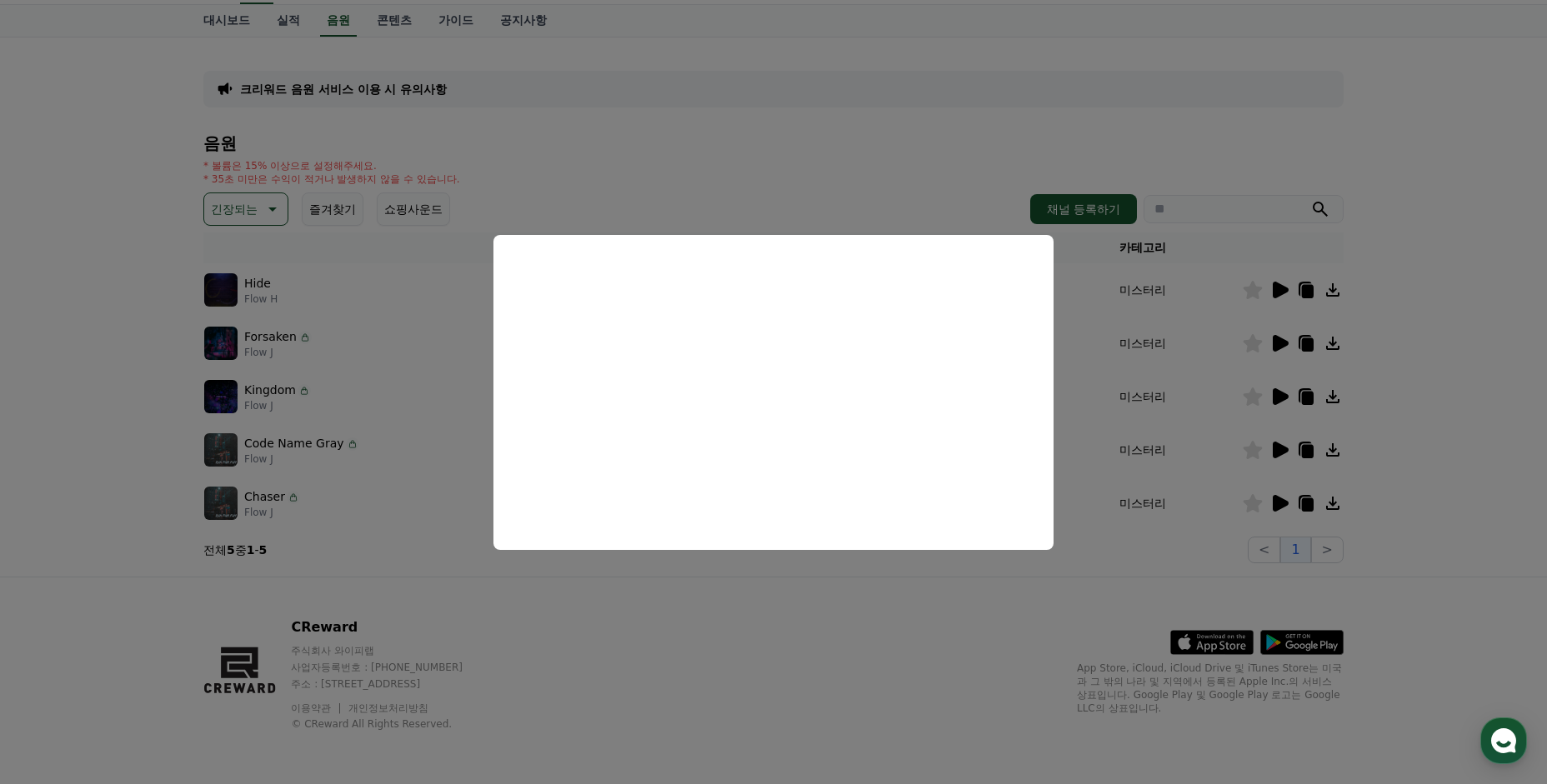
click at [1216, 324] on button "close modal" at bounding box center [774, 392] width 1547 height 784
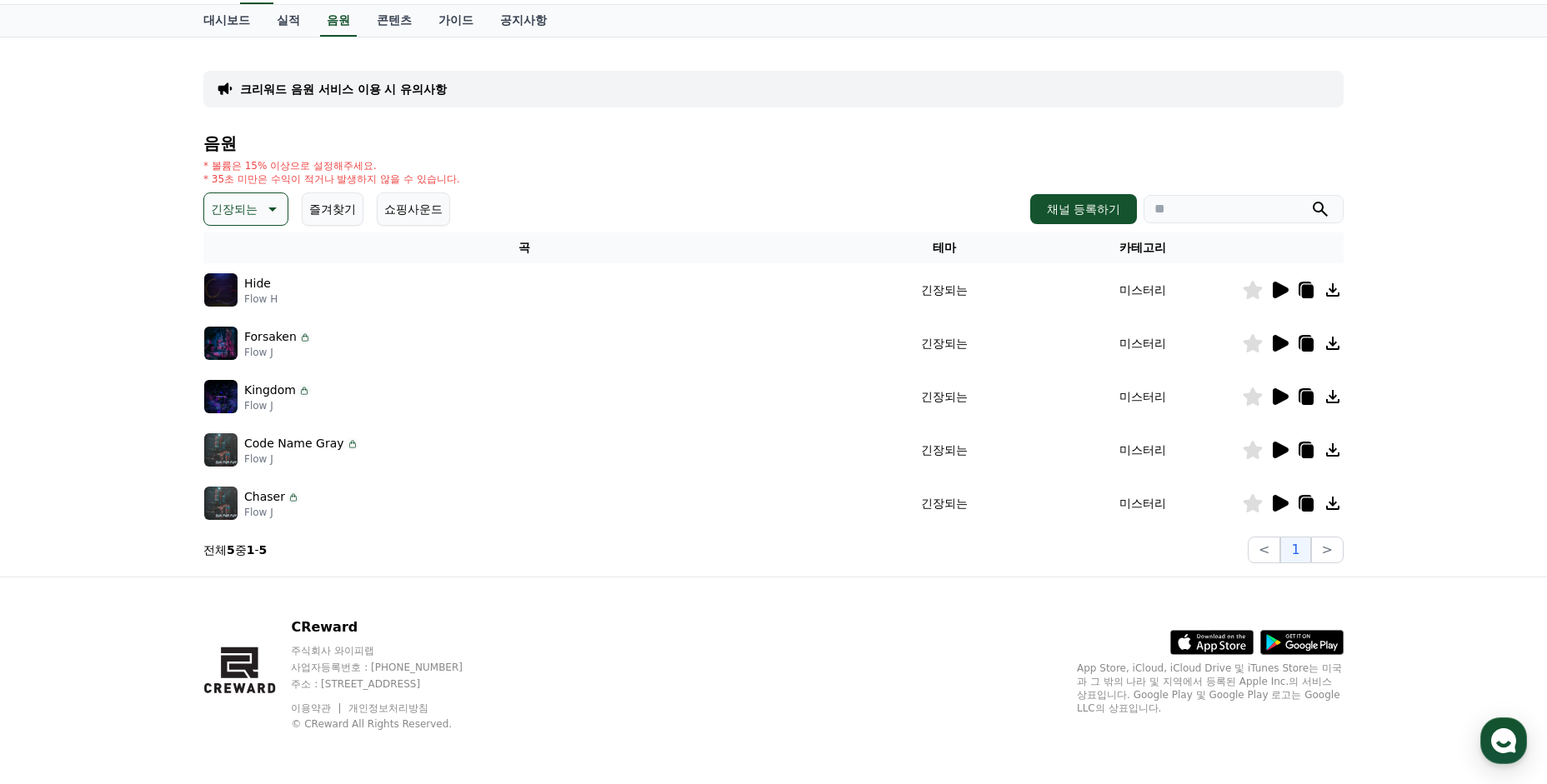
click at [1280, 340] on icon at bounding box center [1281, 343] width 16 height 17
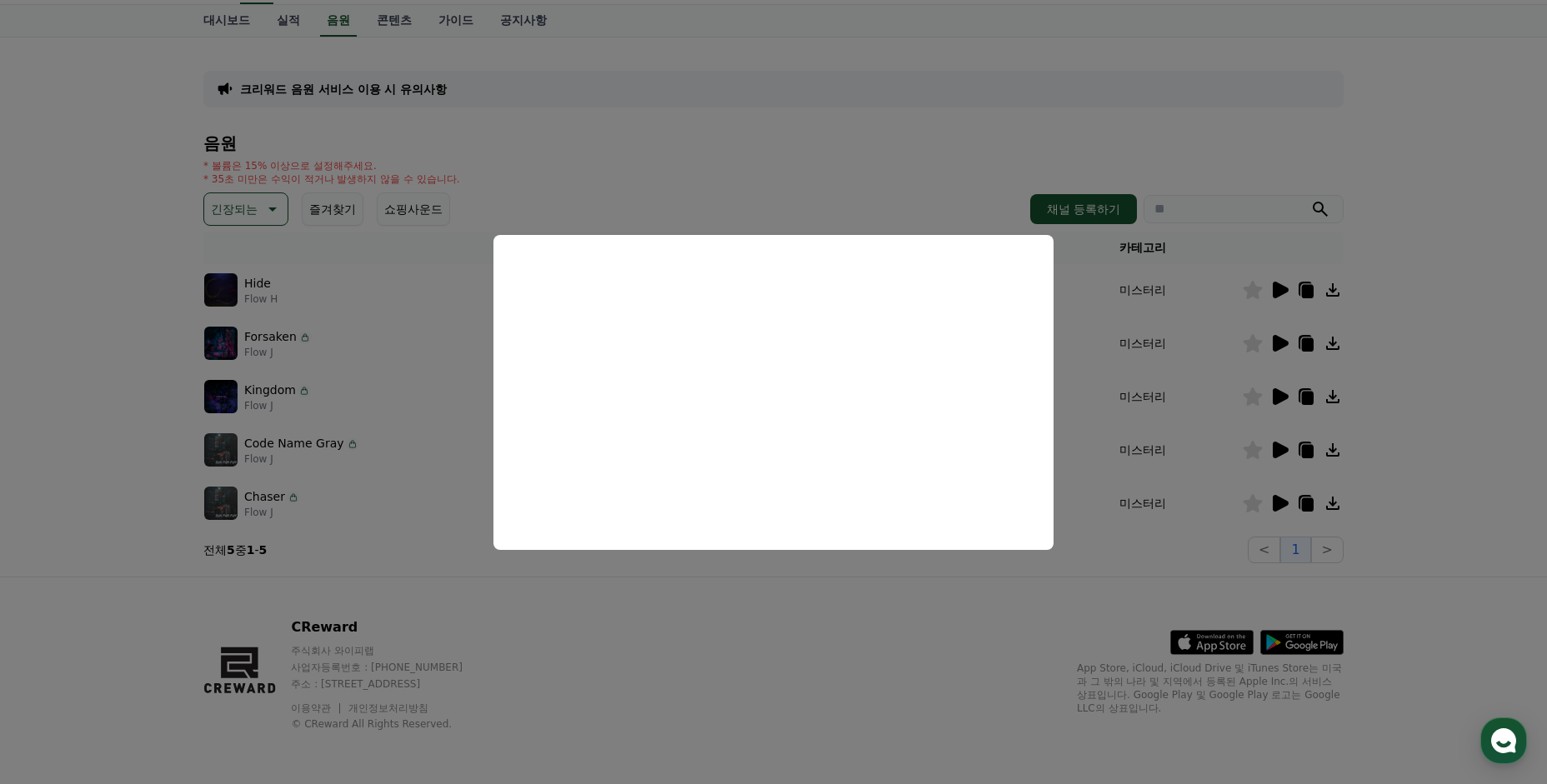
click at [1248, 377] on button "close modal" at bounding box center [774, 392] width 1547 height 784
click at [1280, 389] on icon at bounding box center [1279, 396] width 20 height 20
click at [1106, 415] on button "close modal" at bounding box center [774, 392] width 1547 height 784
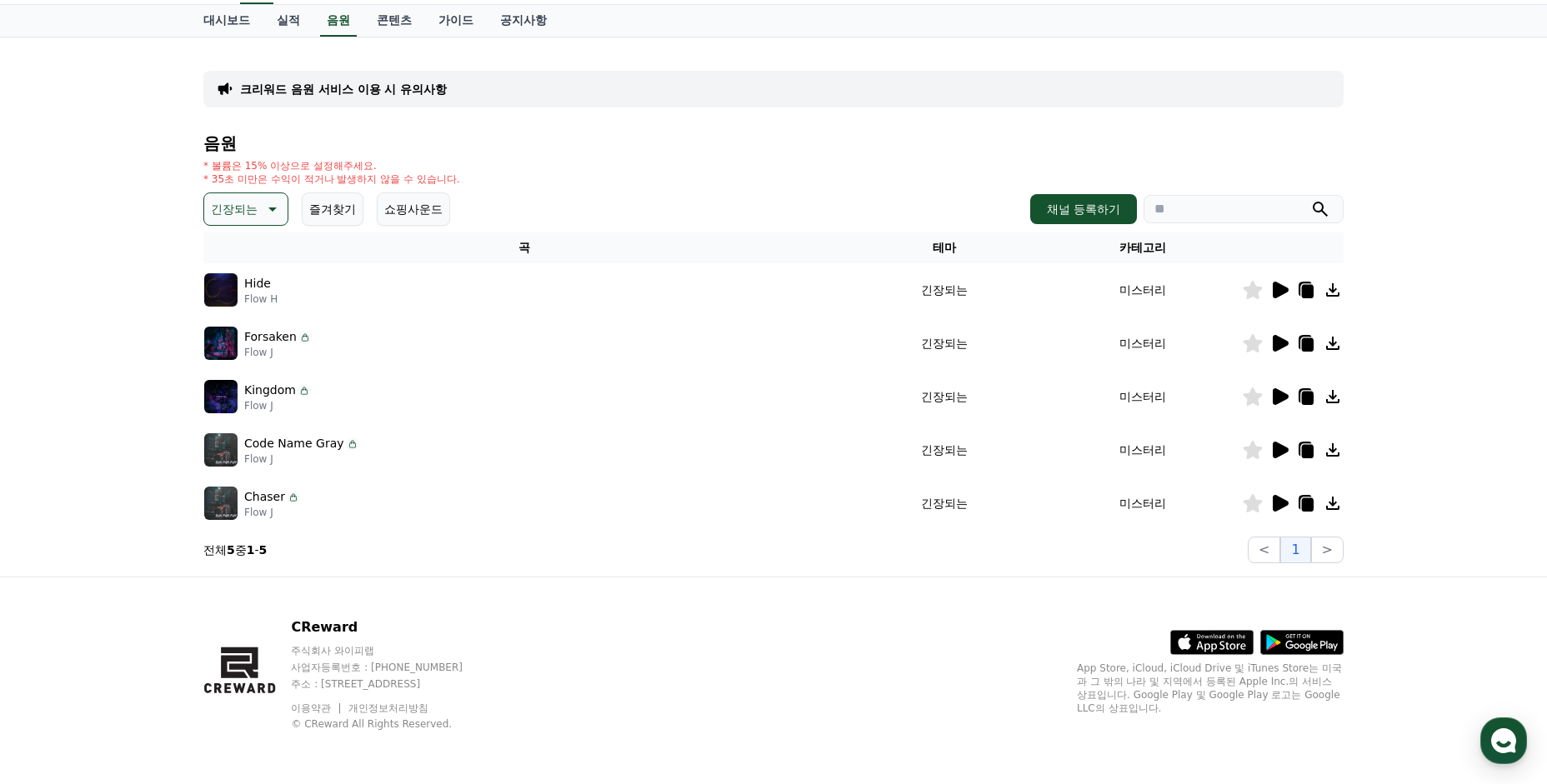
click at [1276, 448] on icon at bounding box center [1281, 450] width 16 height 17
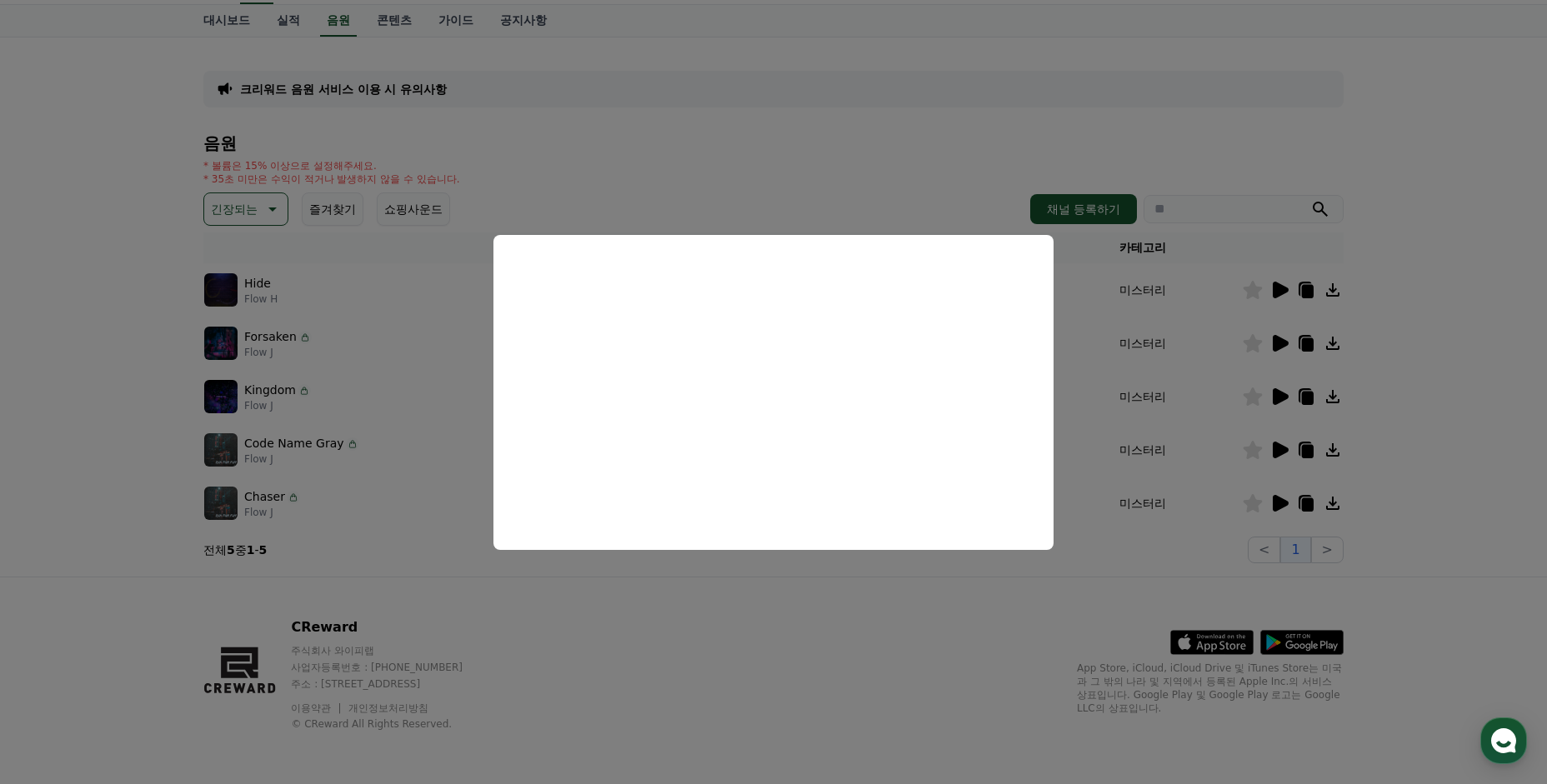
click at [346, 334] on button "close modal" at bounding box center [774, 392] width 1547 height 784
click at [217, 201] on p "긴장되는" at bounding box center [234, 209] width 46 height 24
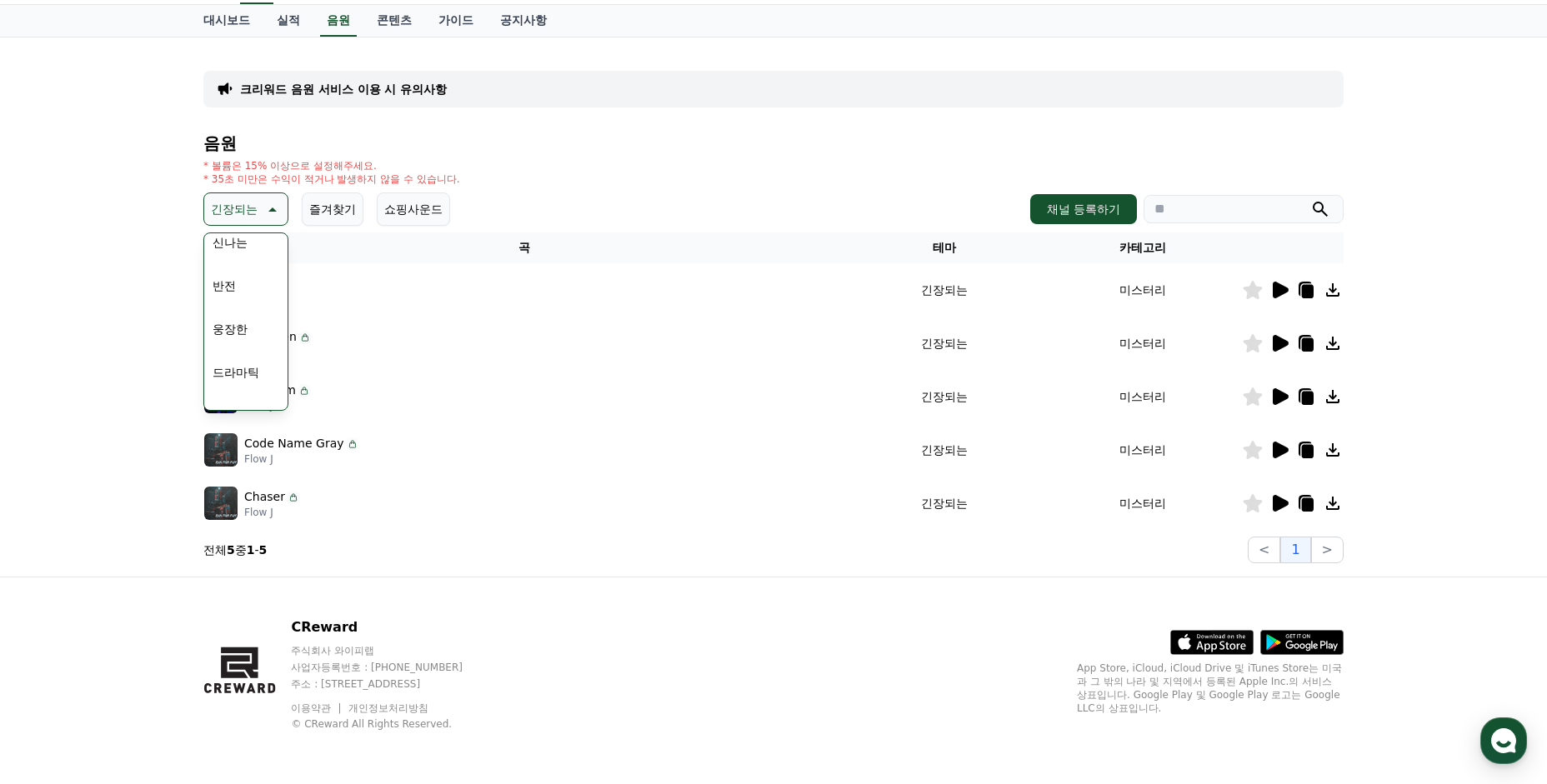
scroll to position [272, 0]
click at [238, 328] on button "웅장한" at bounding box center [230, 326] width 48 height 36
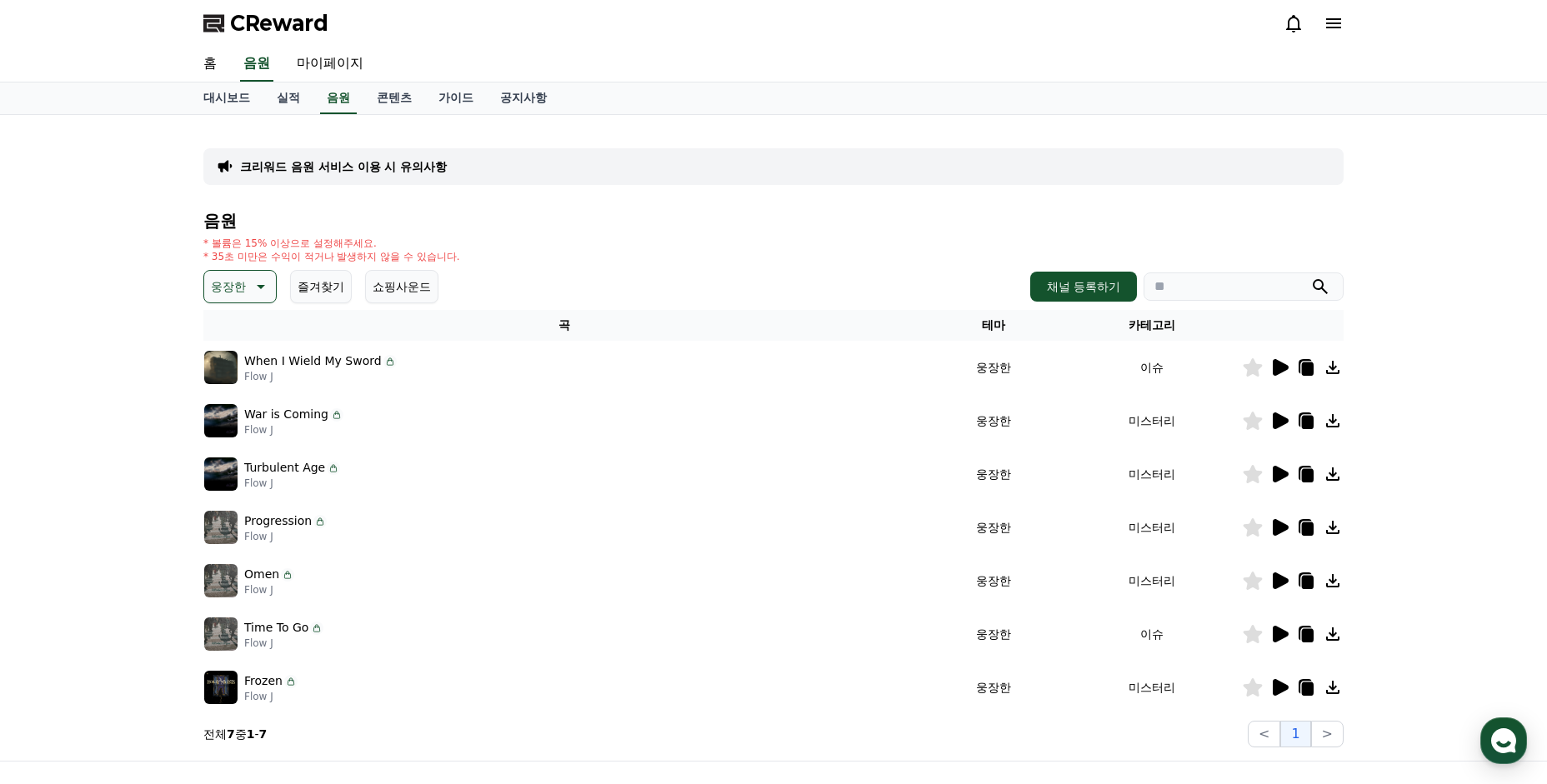
click at [1275, 475] on icon at bounding box center [1281, 473] width 16 height 17
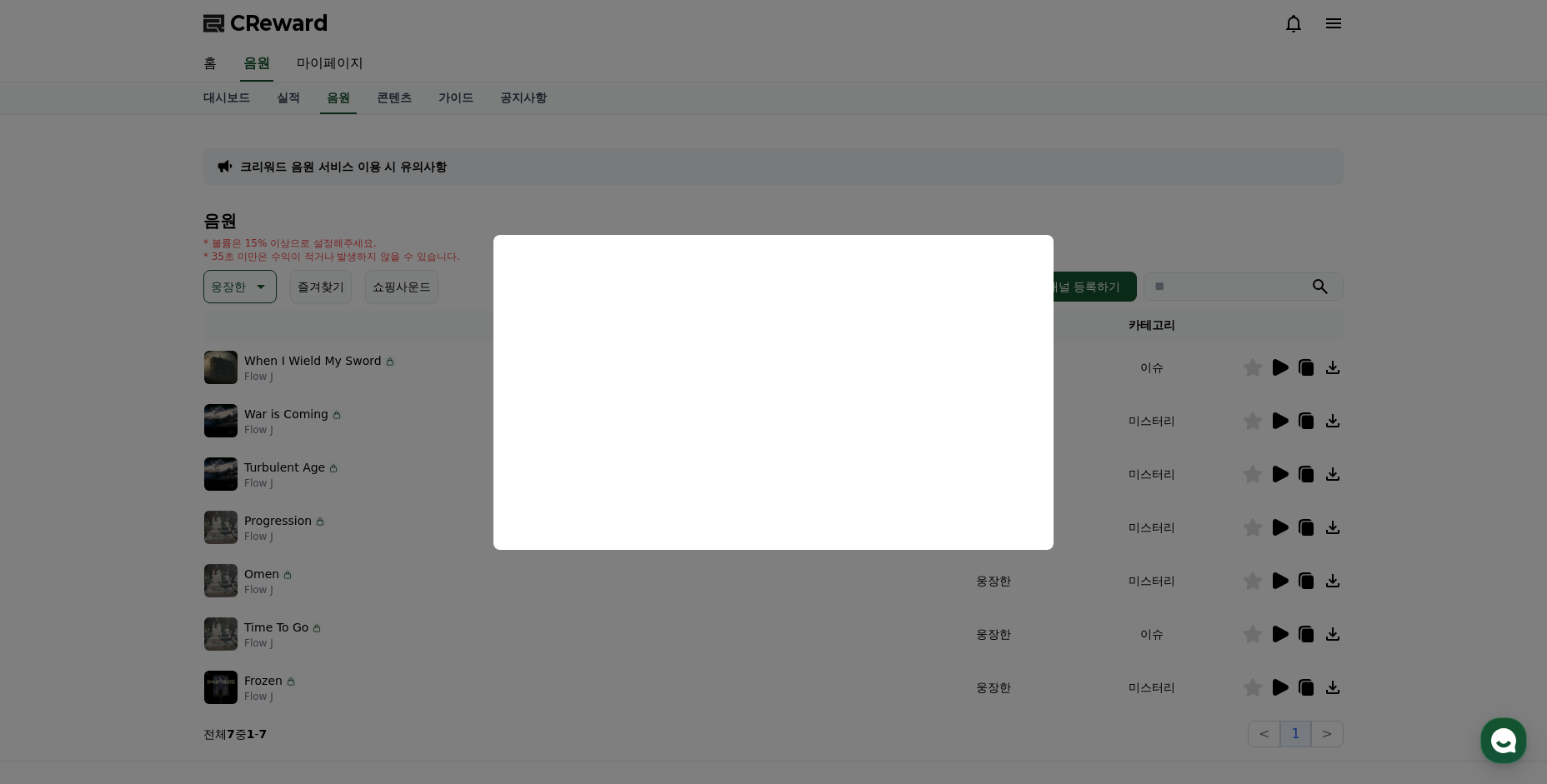
click at [410, 438] on button "close modal" at bounding box center [774, 392] width 1547 height 784
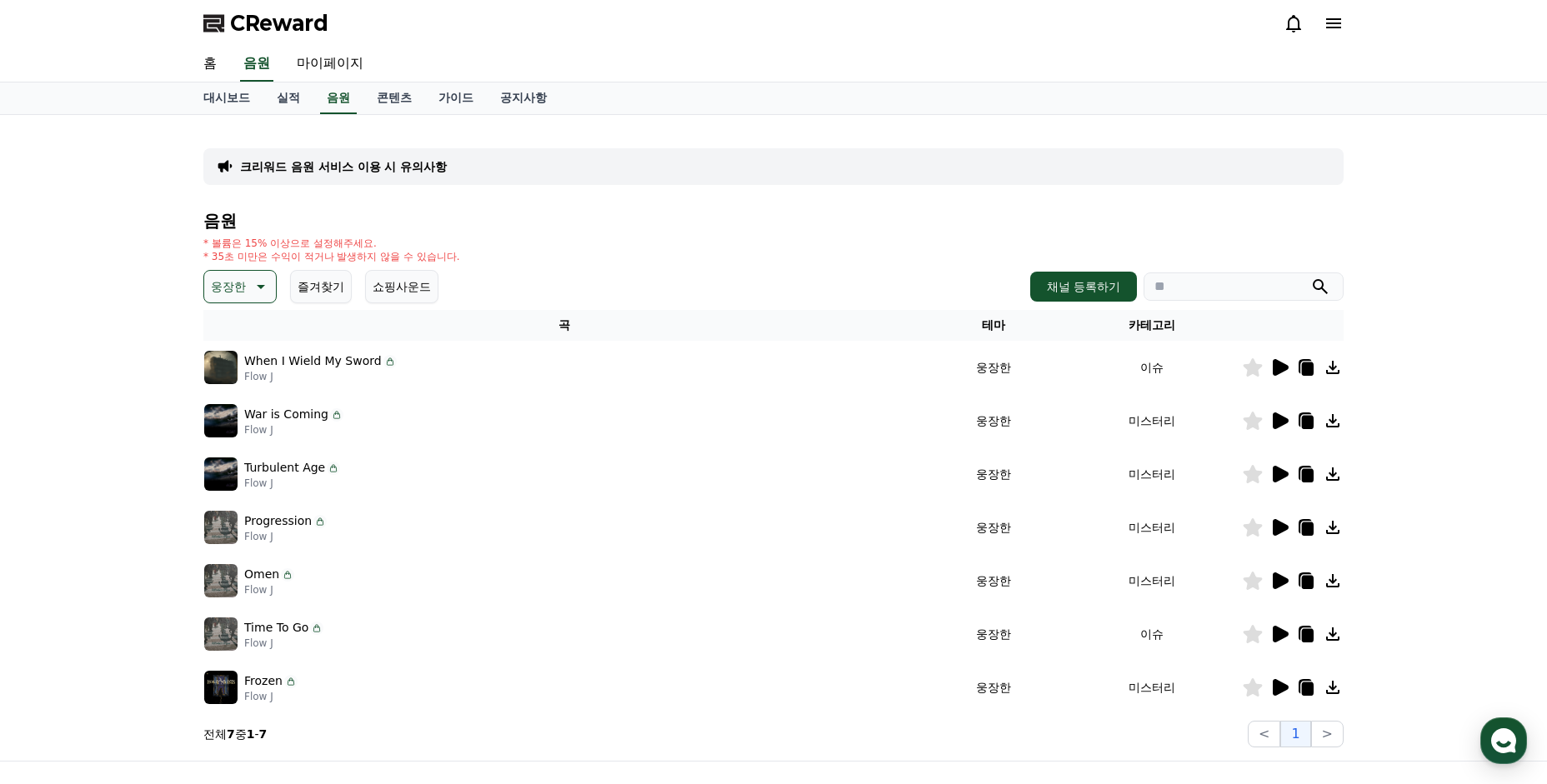
click at [215, 370] on img at bounding box center [221, 368] width 34 height 34
click at [1281, 364] on icon at bounding box center [1281, 367] width 16 height 17
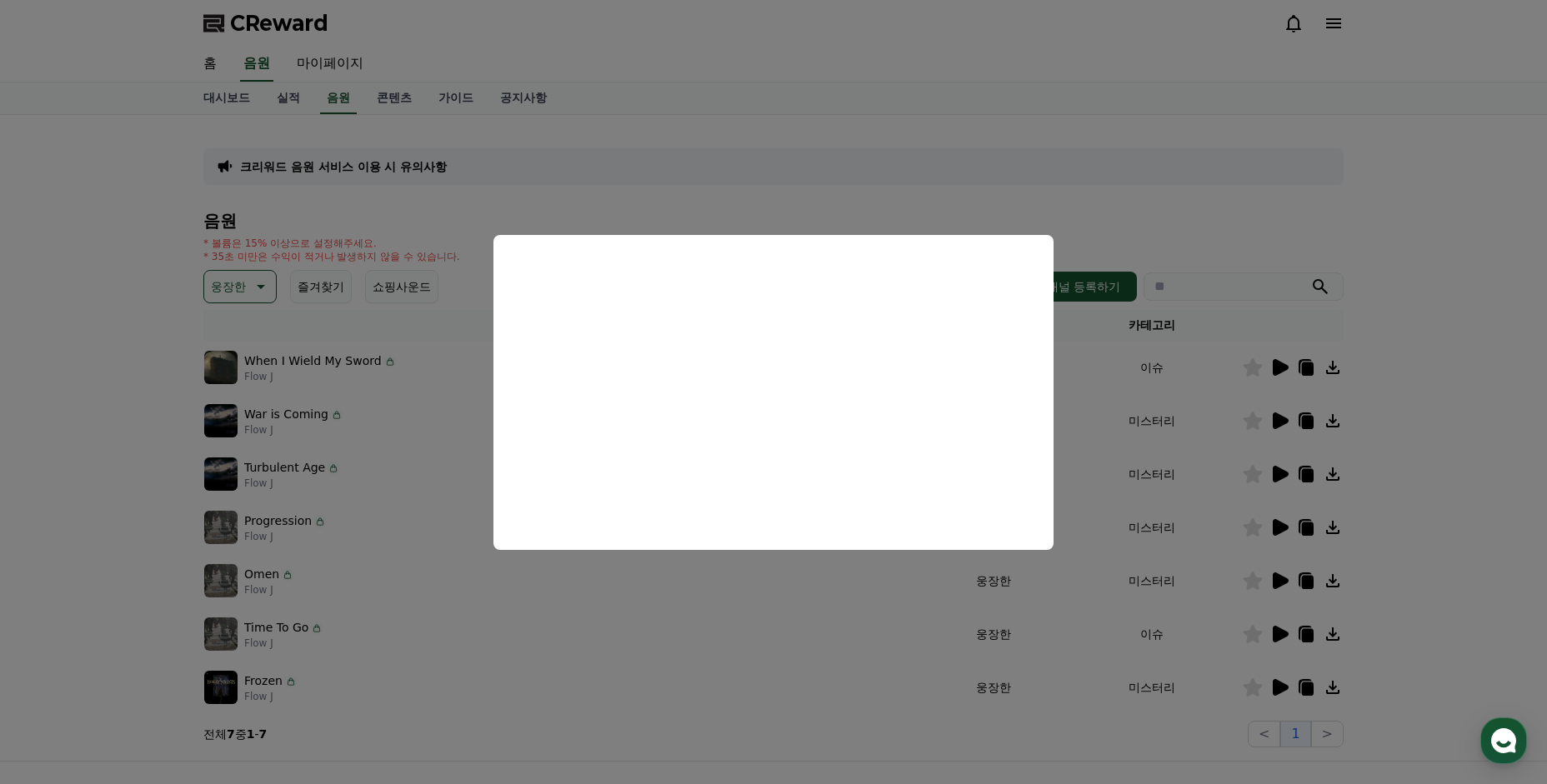
click at [434, 470] on button "close modal" at bounding box center [774, 392] width 1547 height 784
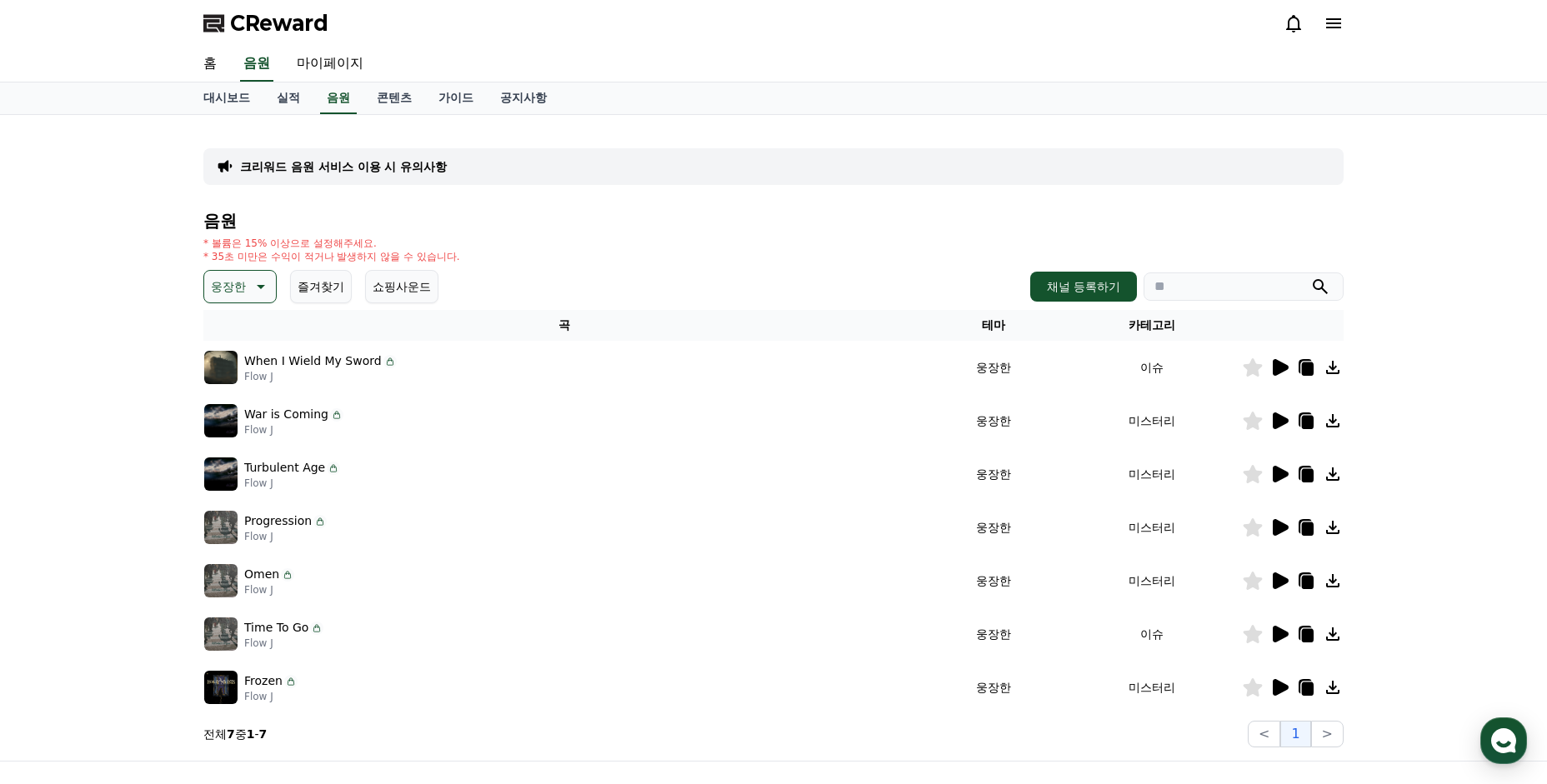
click at [225, 290] on p "웅장한" at bounding box center [228, 287] width 35 height 24
click at [247, 409] on button "분위기있는" at bounding box center [242, 406] width 72 height 36
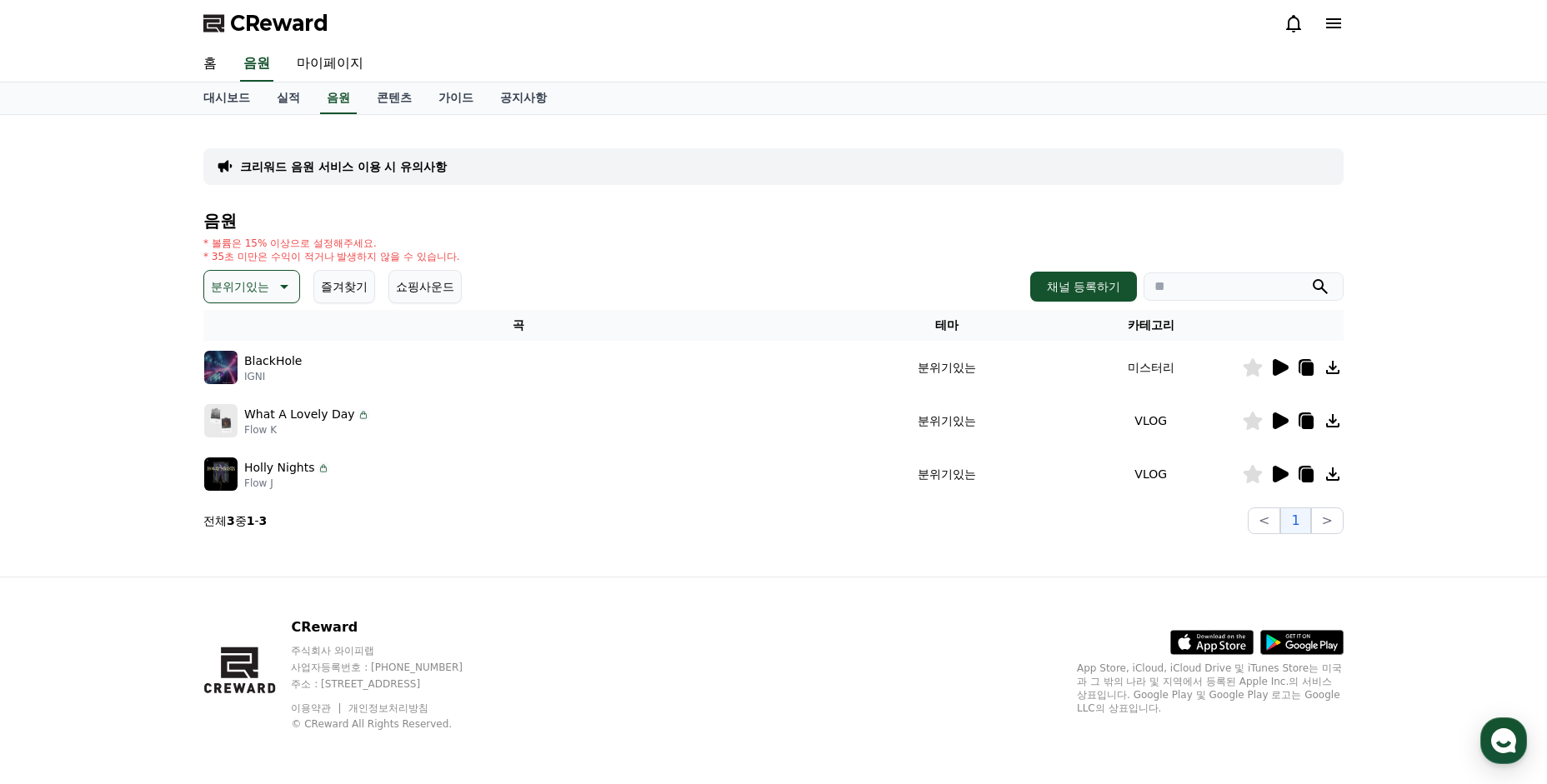
click at [1279, 372] on icon at bounding box center [1281, 367] width 16 height 17
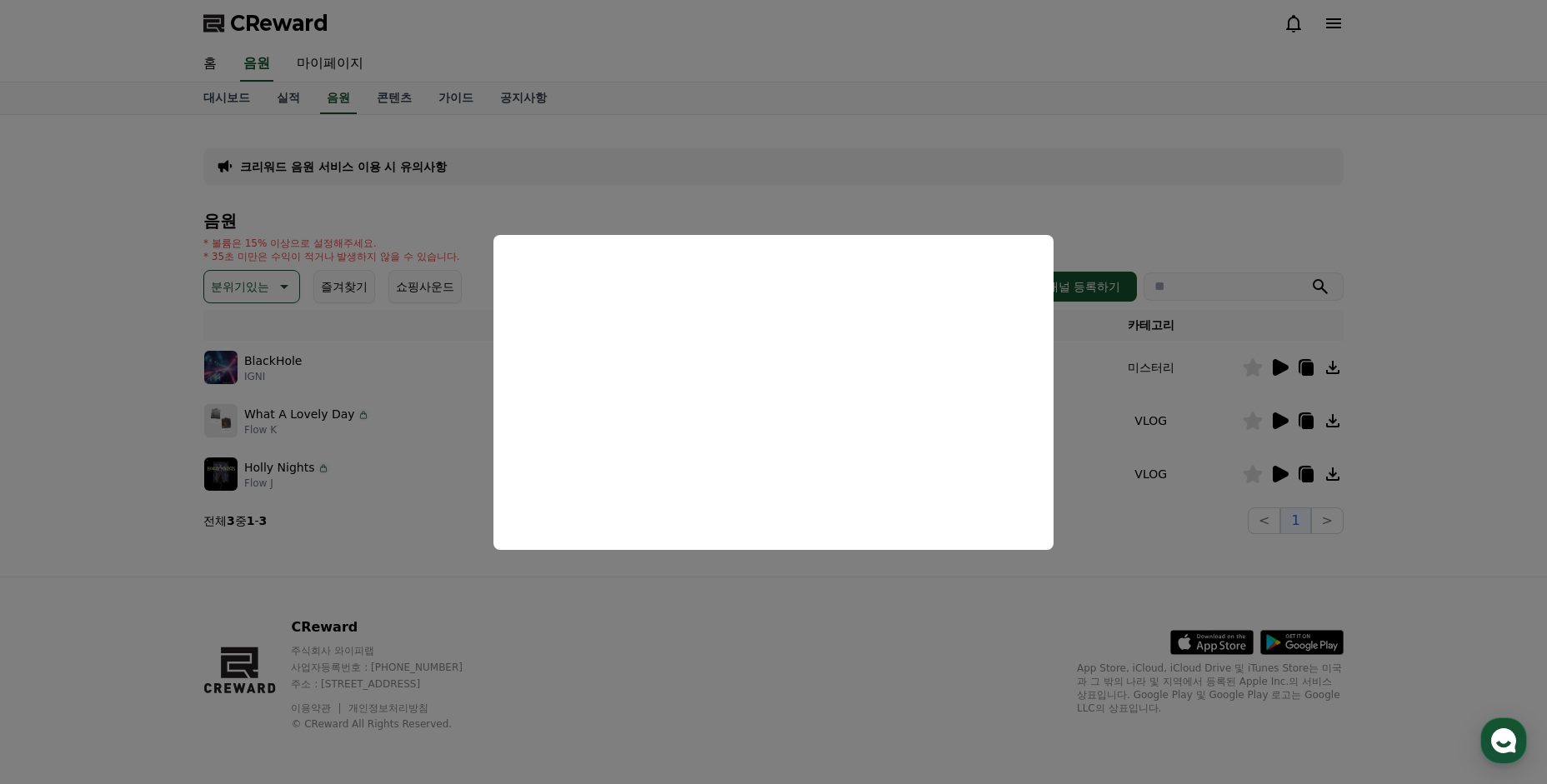
click at [712, 608] on button "close modal" at bounding box center [774, 392] width 1547 height 784
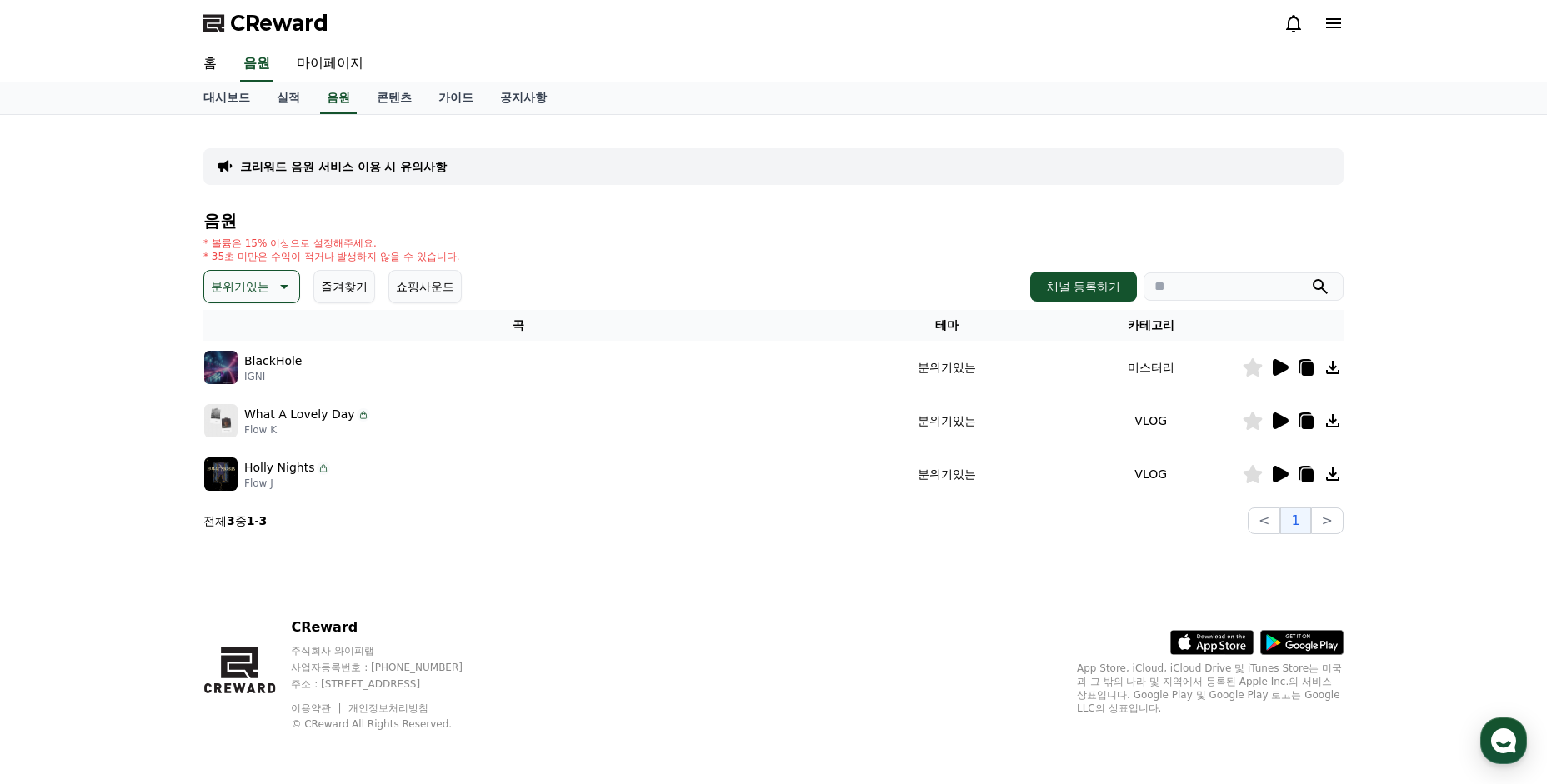
click at [1280, 415] on icon at bounding box center [1281, 420] width 16 height 17
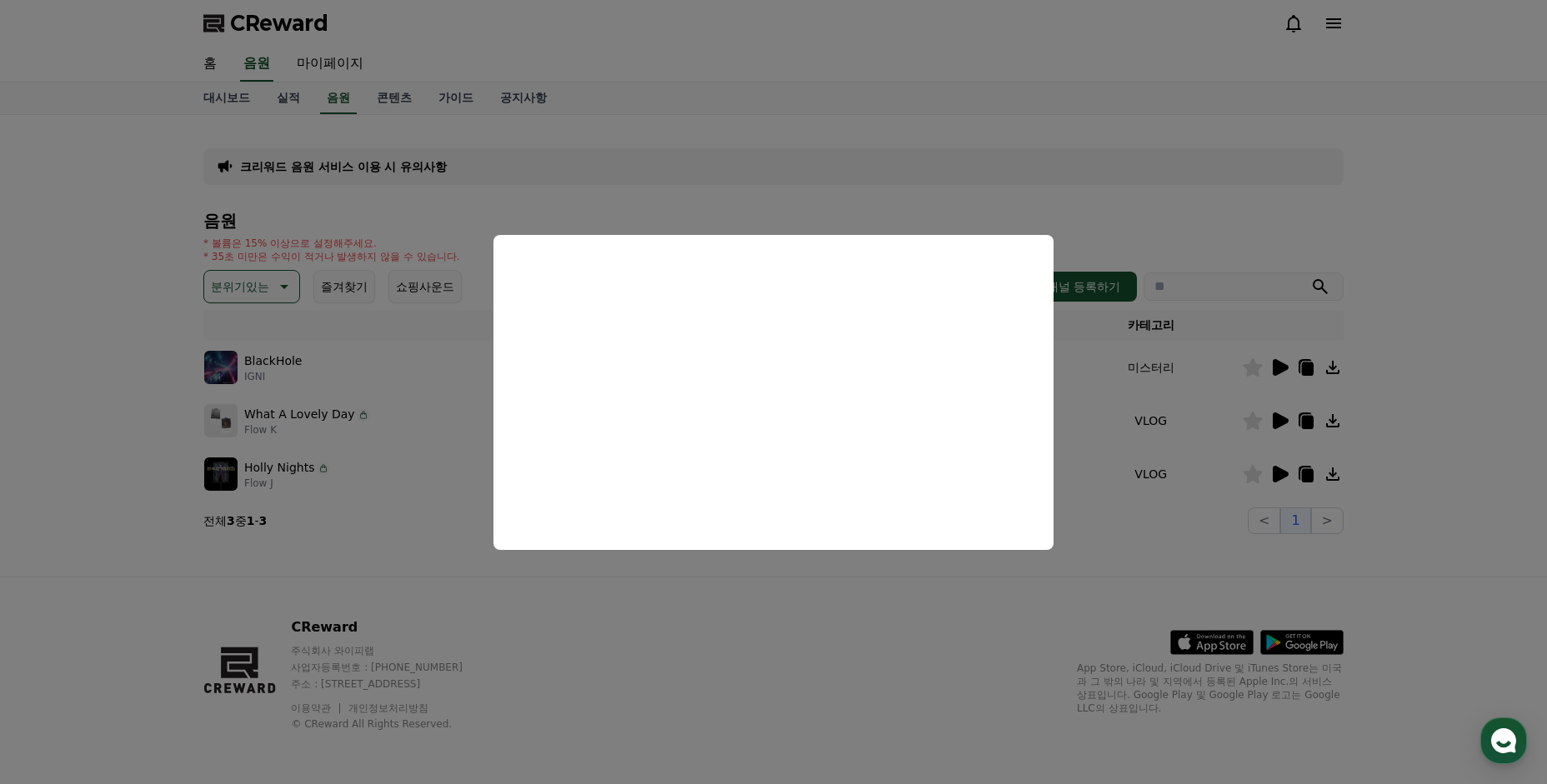
click at [1163, 446] on button "close modal" at bounding box center [774, 392] width 1547 height 784
click at [1289, 475] on icon at bounding box center [1279, 473] width 20 height 20
click at [523, 603] on button "close modal" at bounding box center [774, 392] width 1547 height 784
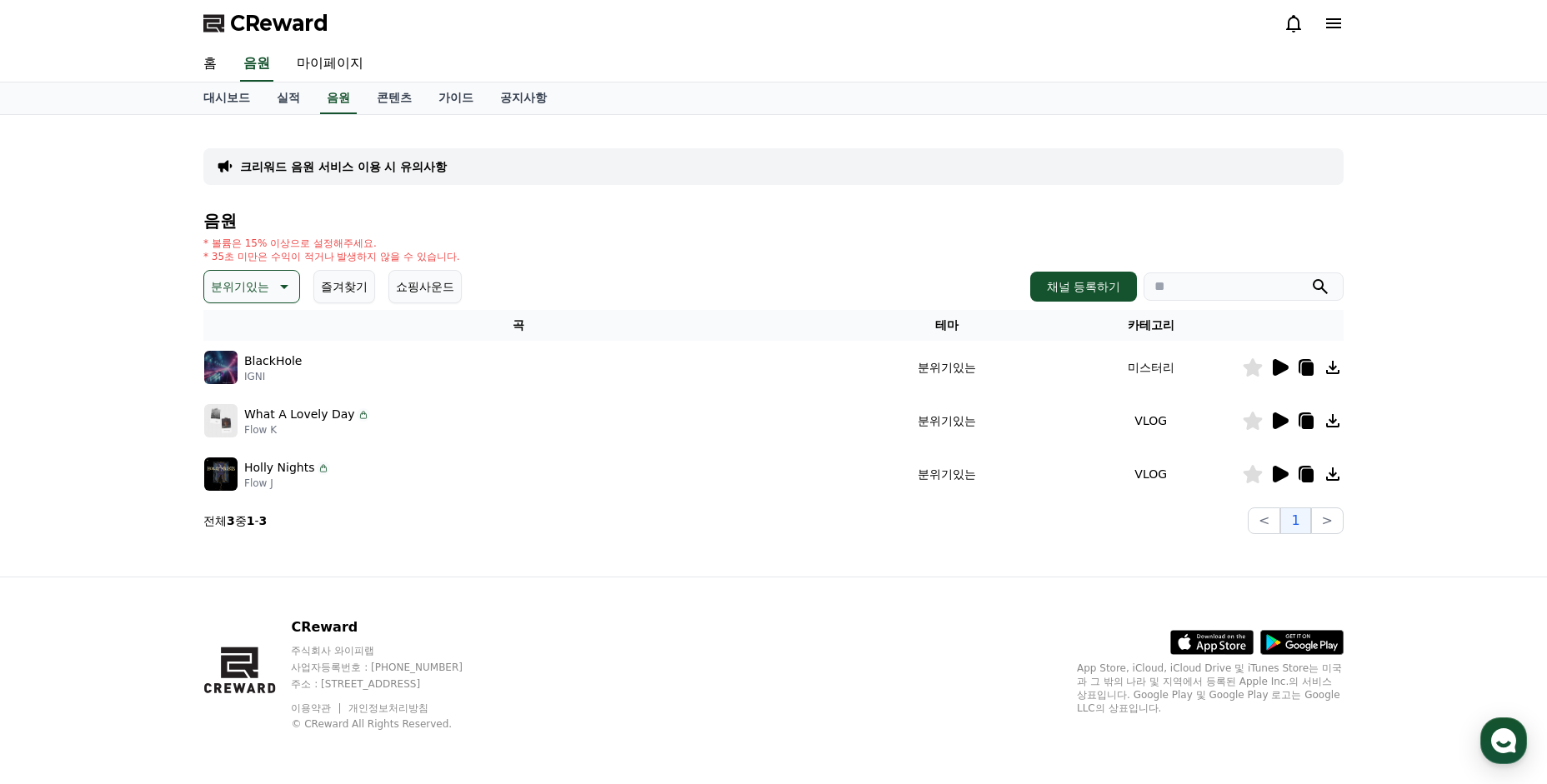
click at [236, 289] on p "분위기있는" at bounding box center [240, 287] width 58 height 24
click at [234, 433] on button "긴장되는" at bounding box center [236, 423] width 60 height 36
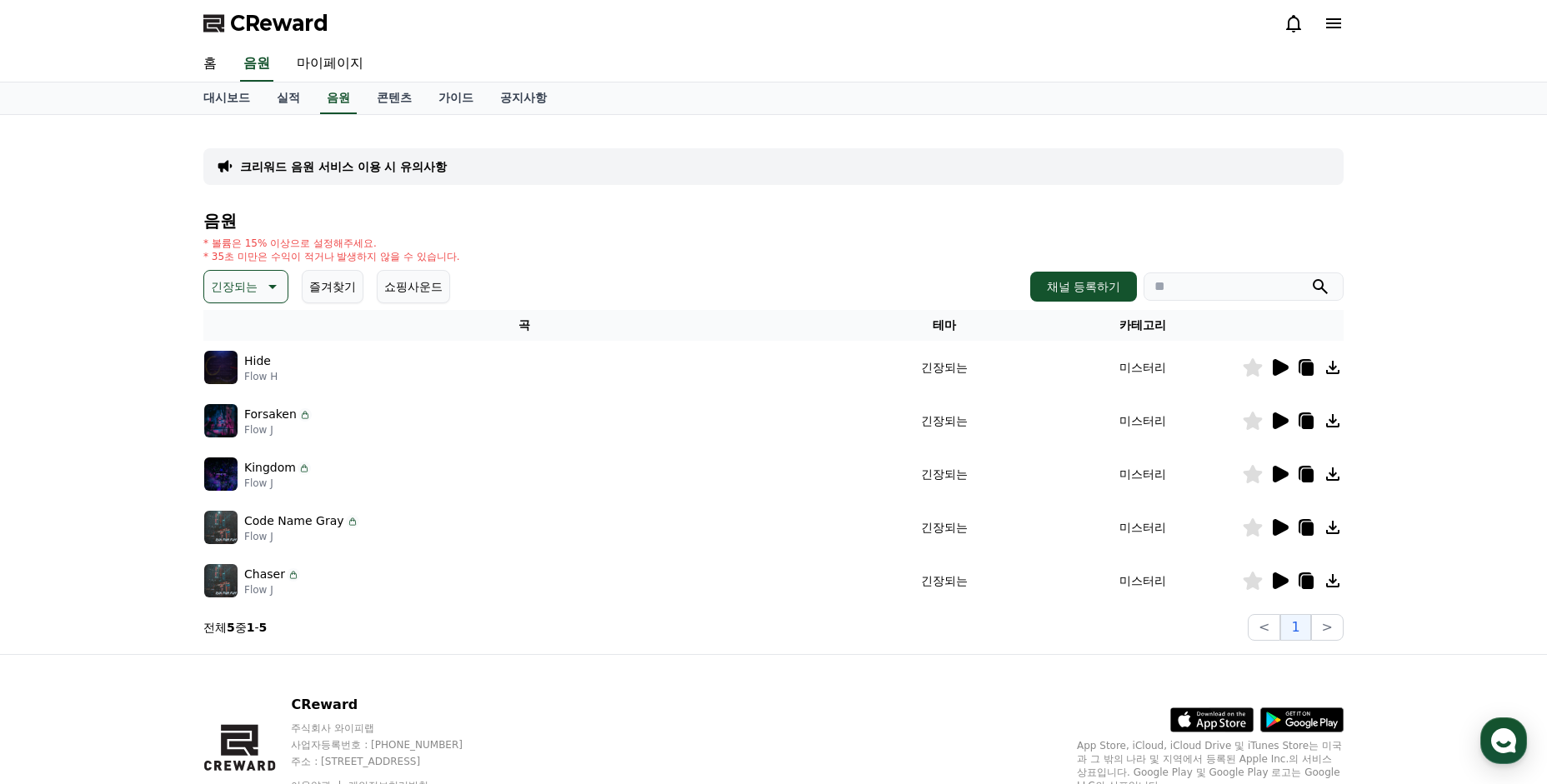
drag, startPoint x: 219, startPoint y: 575, endPoint x: 230, endPoint y: 576, distance: 11.0
click at [219, 575] on img at bounding box center [221, 581] width 34 height 34
click at [260, 579] on p "Chaser" at bounding box center [263, 575] width 40 height 18
click at [1285, 580] on icon at bounding box center [1281, 580] width 16 height 17
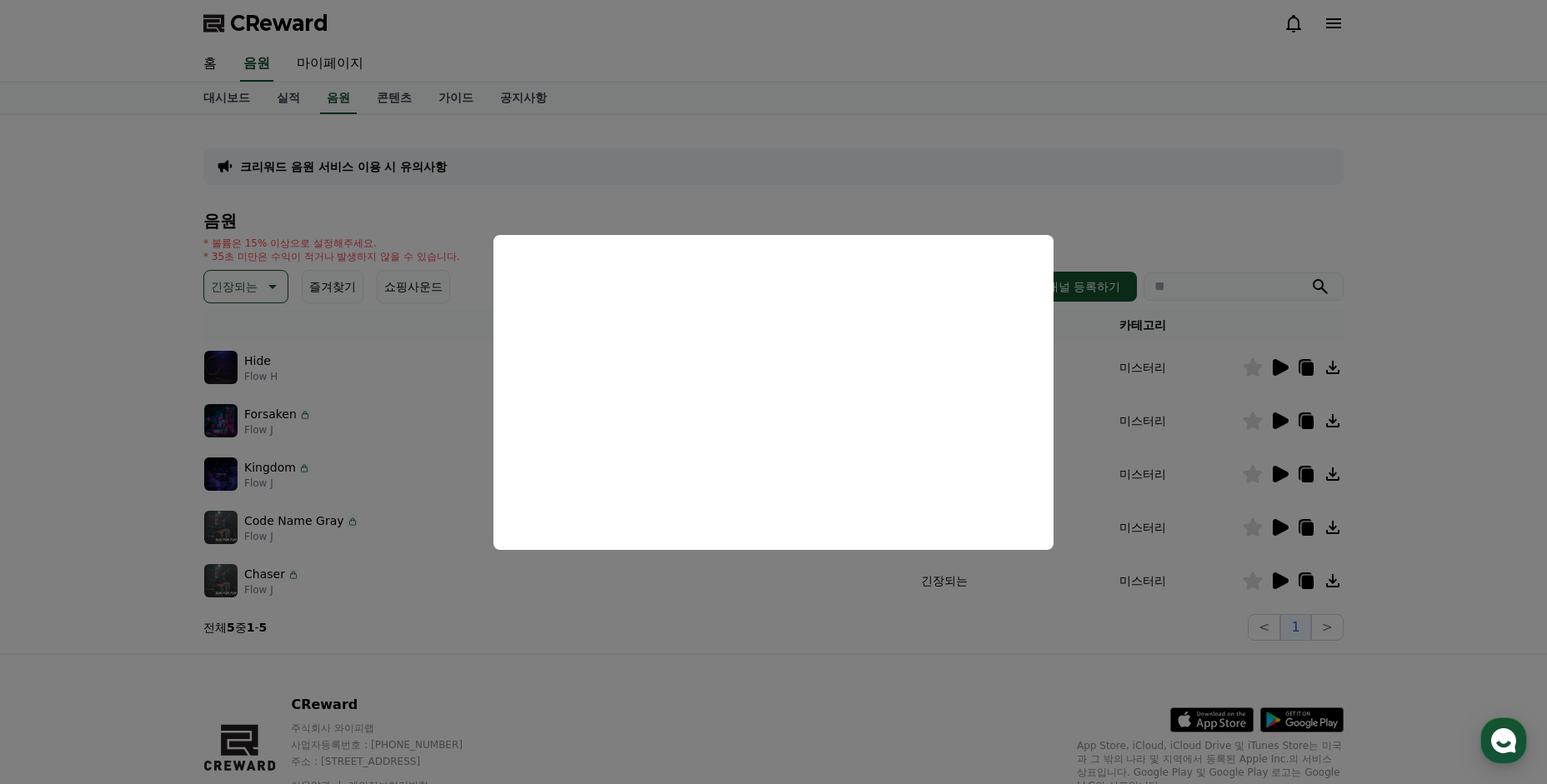
click at [369, 513] on button "close modal" at bounding box center [774, 392] width 1547 height 784
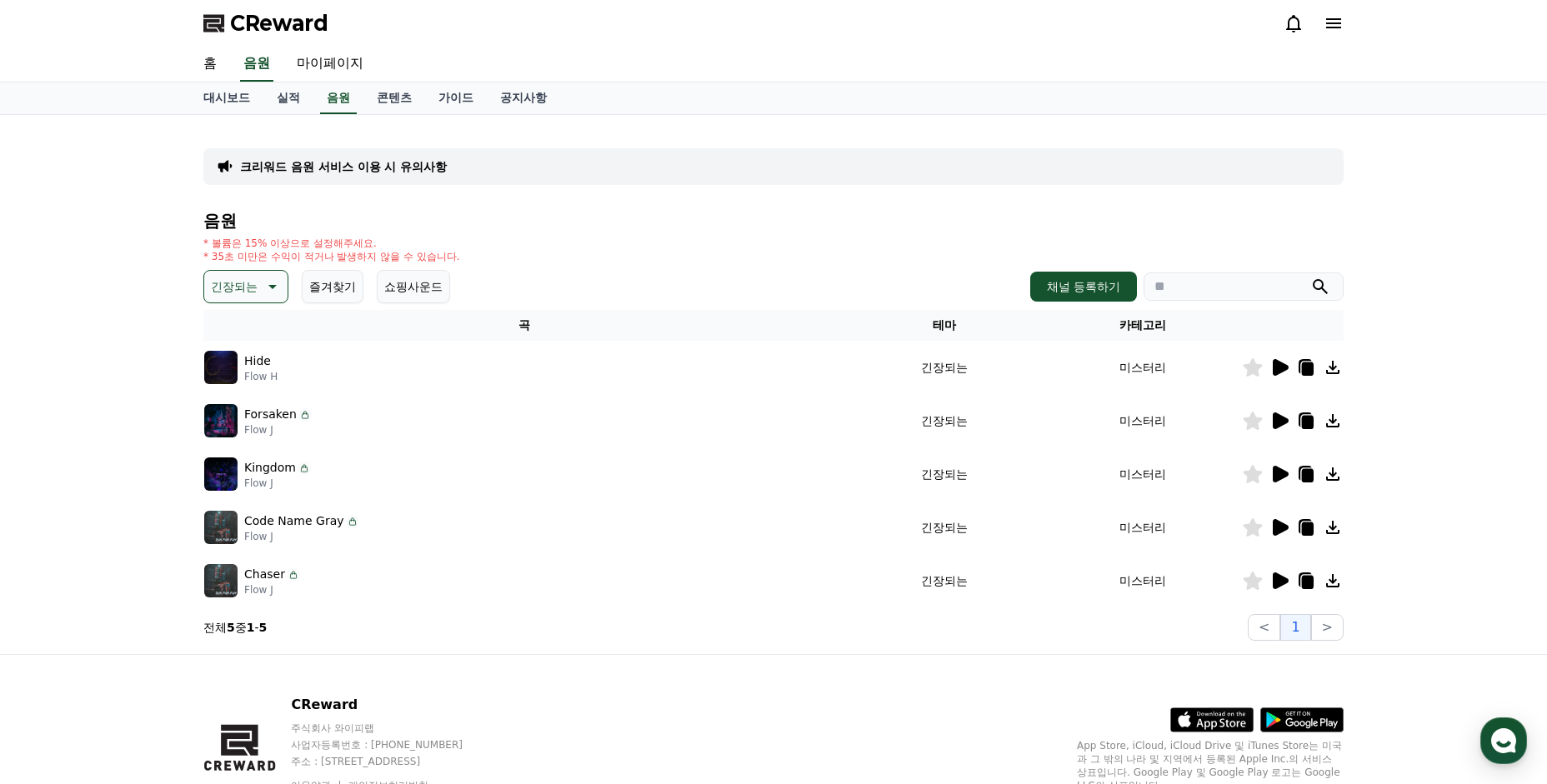
click at [276, 527] on p "Code Name Gray" at bounding box center [293, 521] width 100 height 18
click at [1270, 531] on icon at bounding box center [1279, 528] width 20 height 20
